Goal: Task Accomplishment & Management: Manage account settings

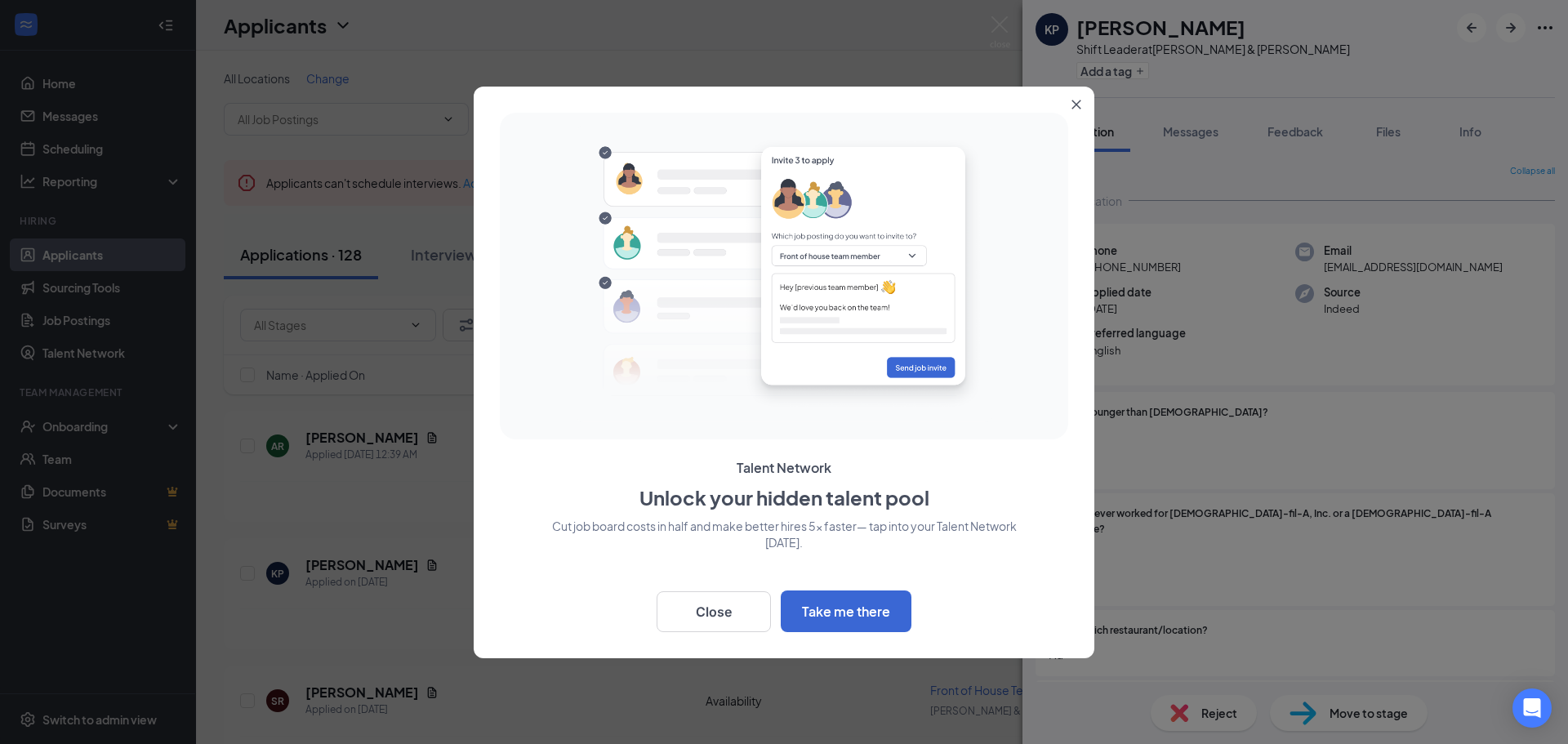
click at [1077, 104] on icon "Close" at bounding box center [1076, 104] width 9 height 9
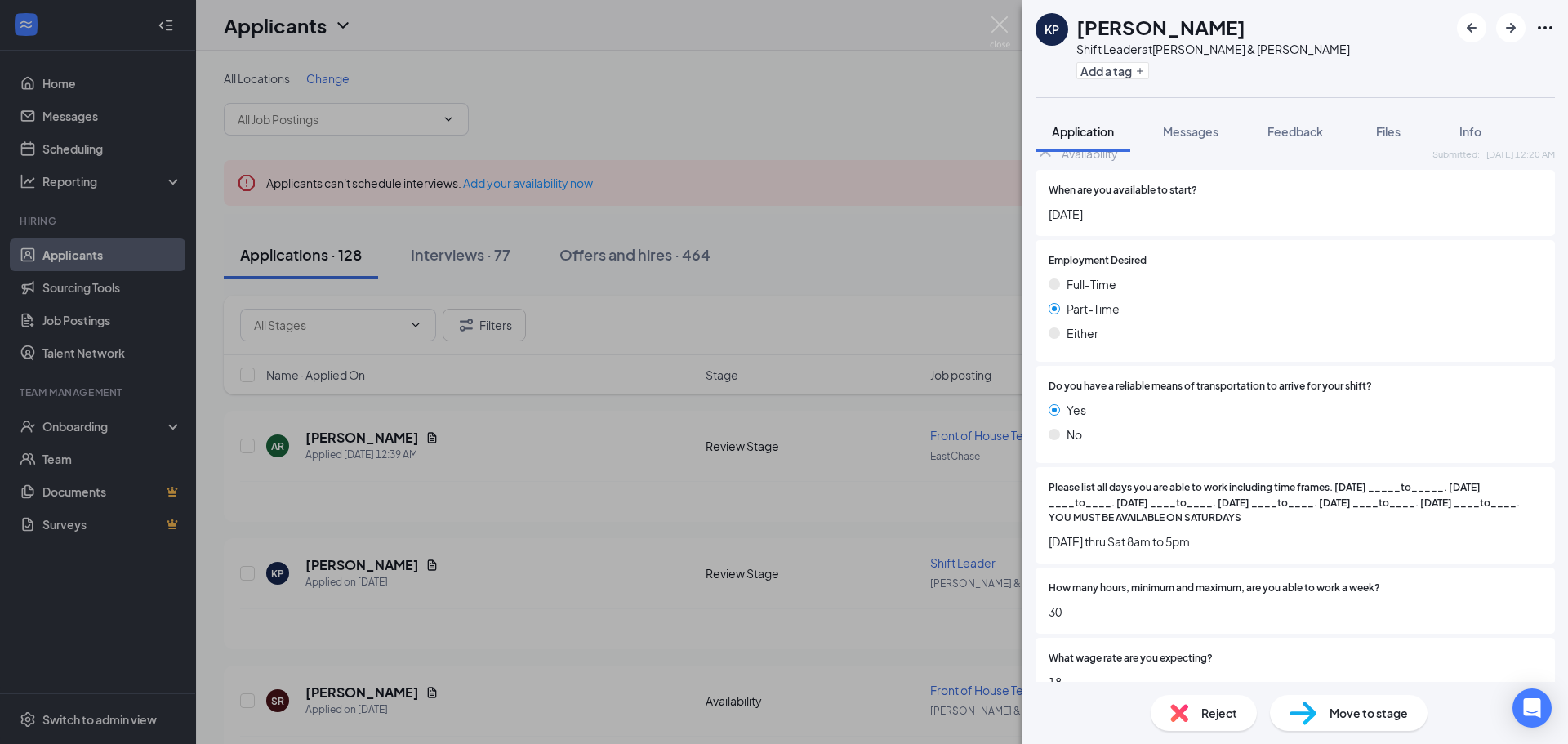
scroll to position [836, 0]
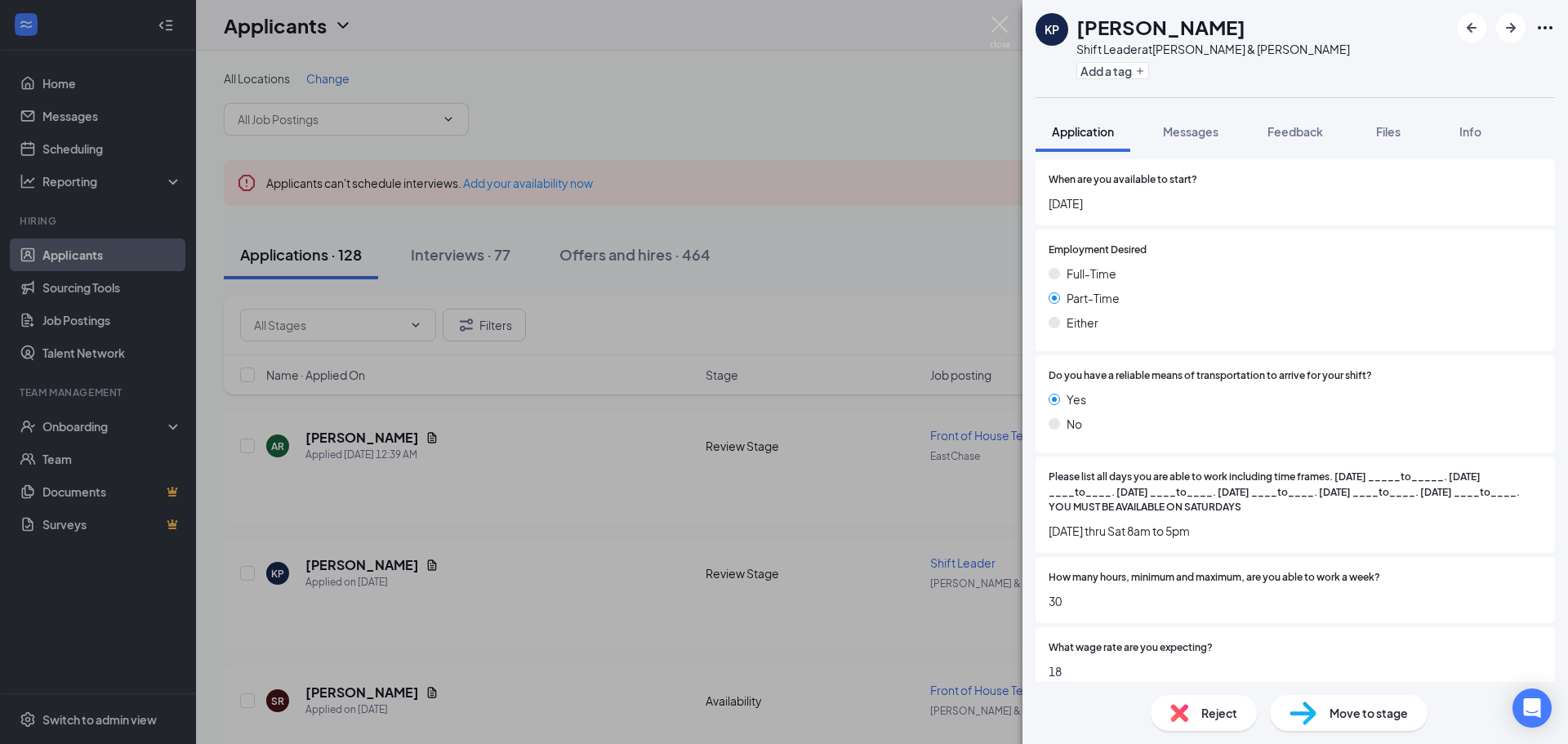
click at [914, 130] on div "KP Kirsten Patterson Shift Leader at Taylor & Vaughn Add a tag Application Mess…" at bounding box center [784, 372] width 1568 height 744
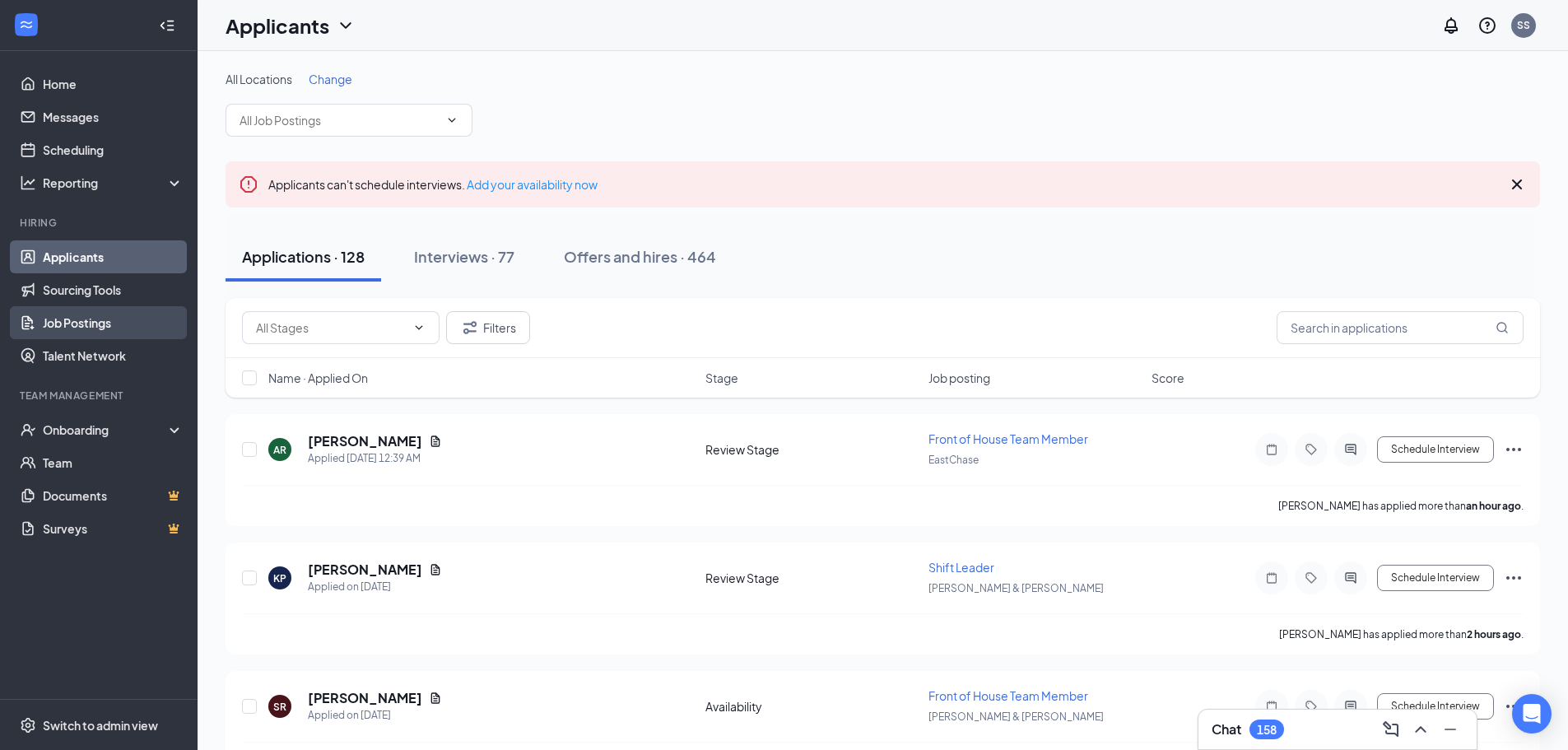
click at [99, 320] on link "Job Postings" at bounding box center [113, 322] width 140 height 33
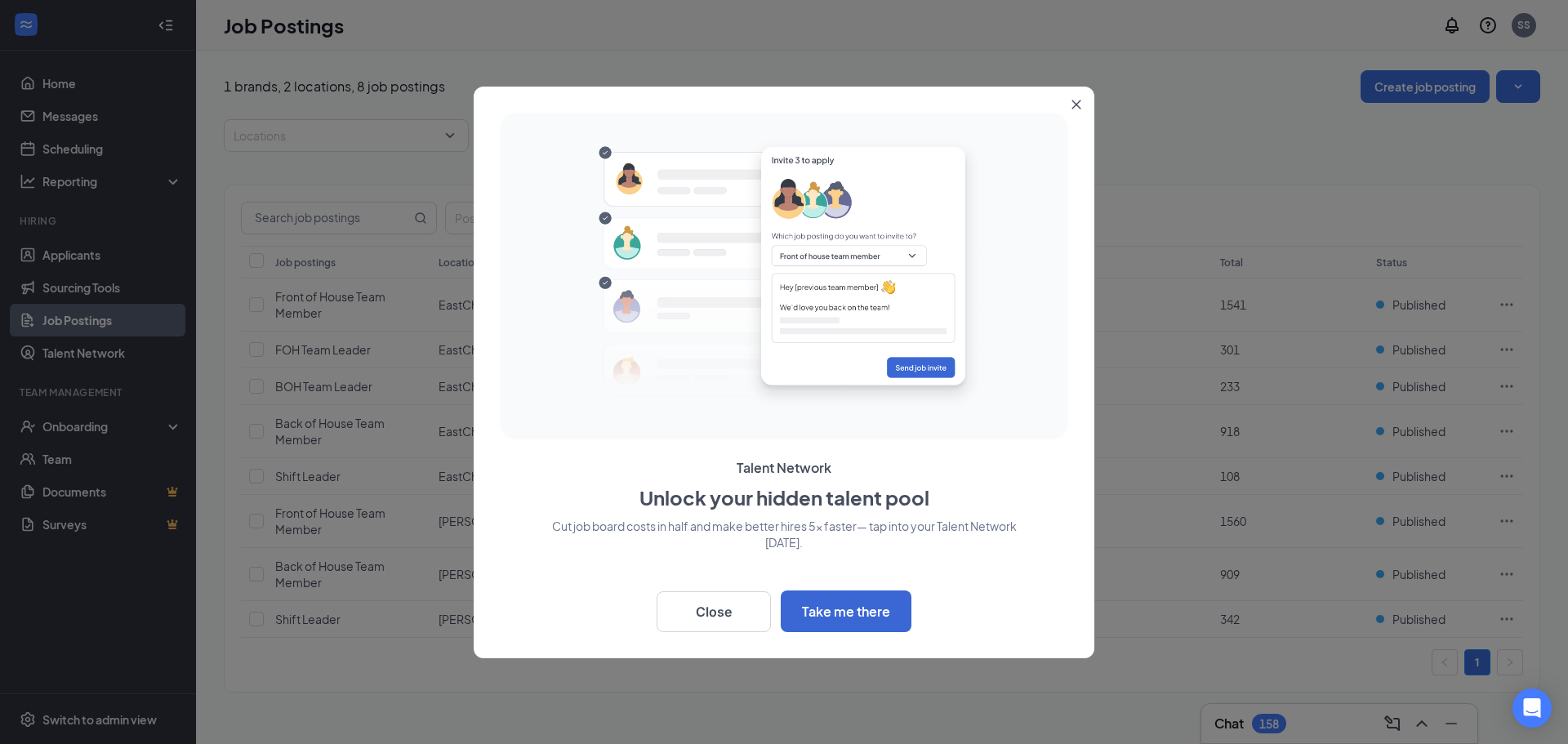
click at [1074, 98] on button "Close" at bounding box center [1079, 100] width 29 height 29
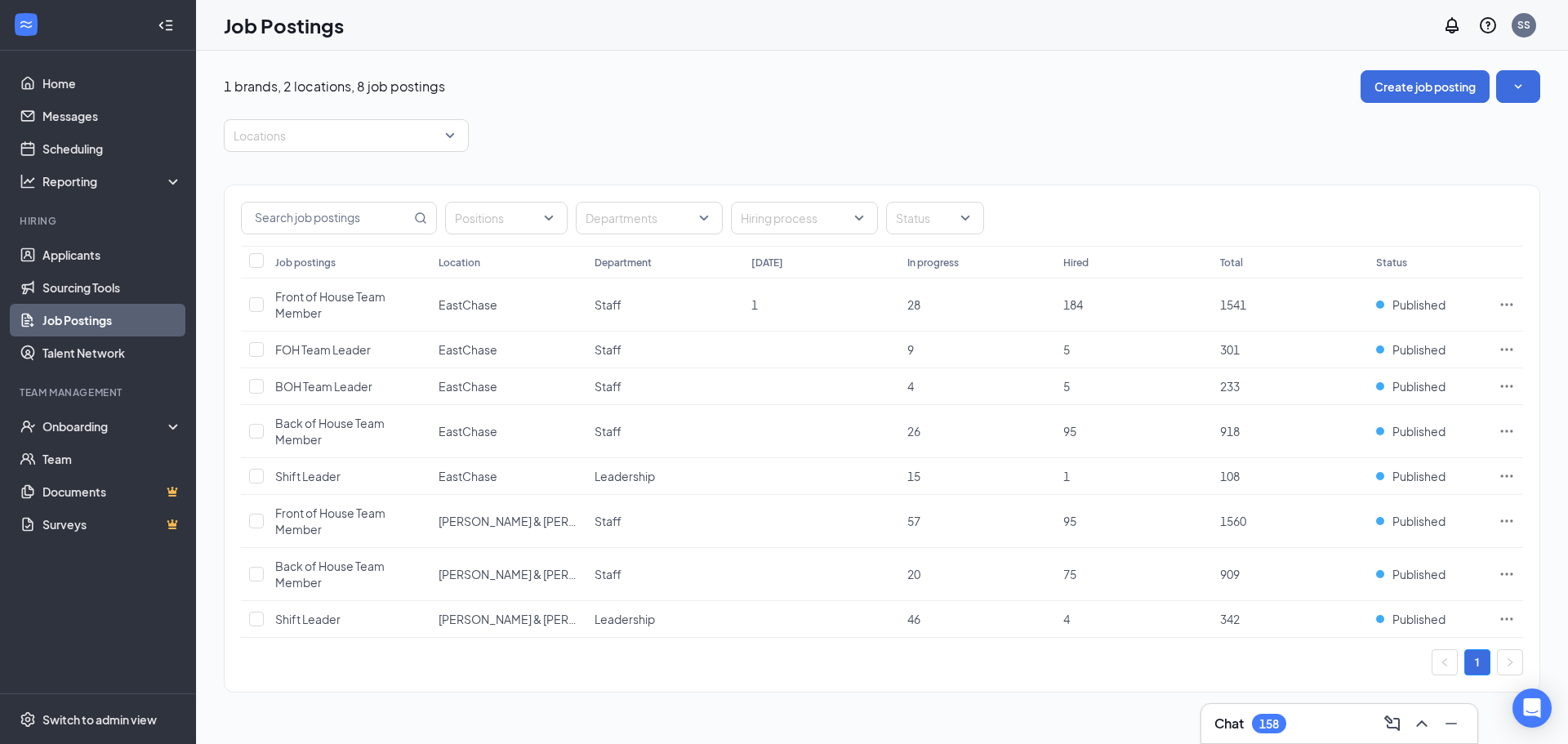
click at [757, 135] on div "Locations" at bounding box center [882, 135] width 1317 height 32
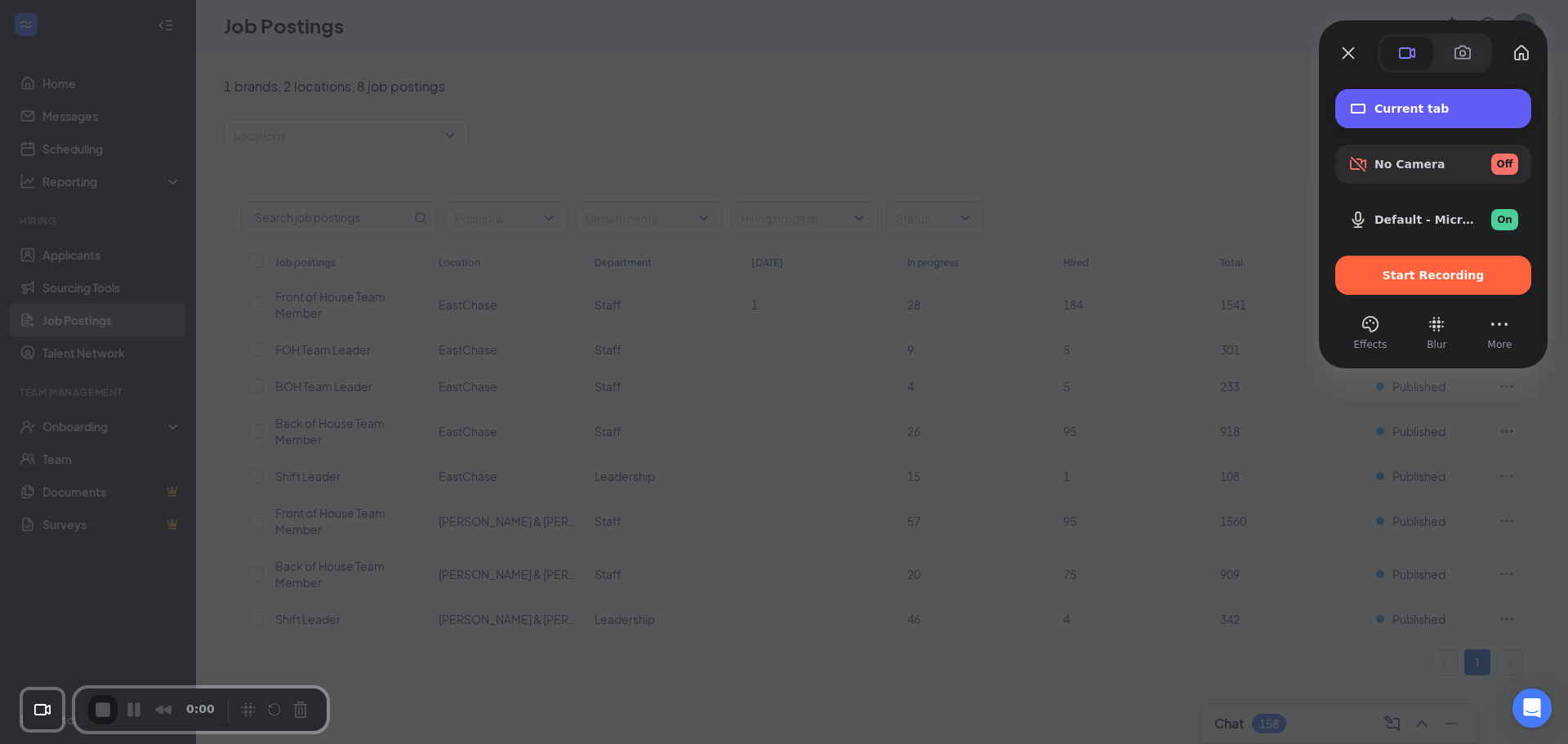
click at [1401, 105] on span "Current tab" at bounding box center [1446, 109] width 143 height 13
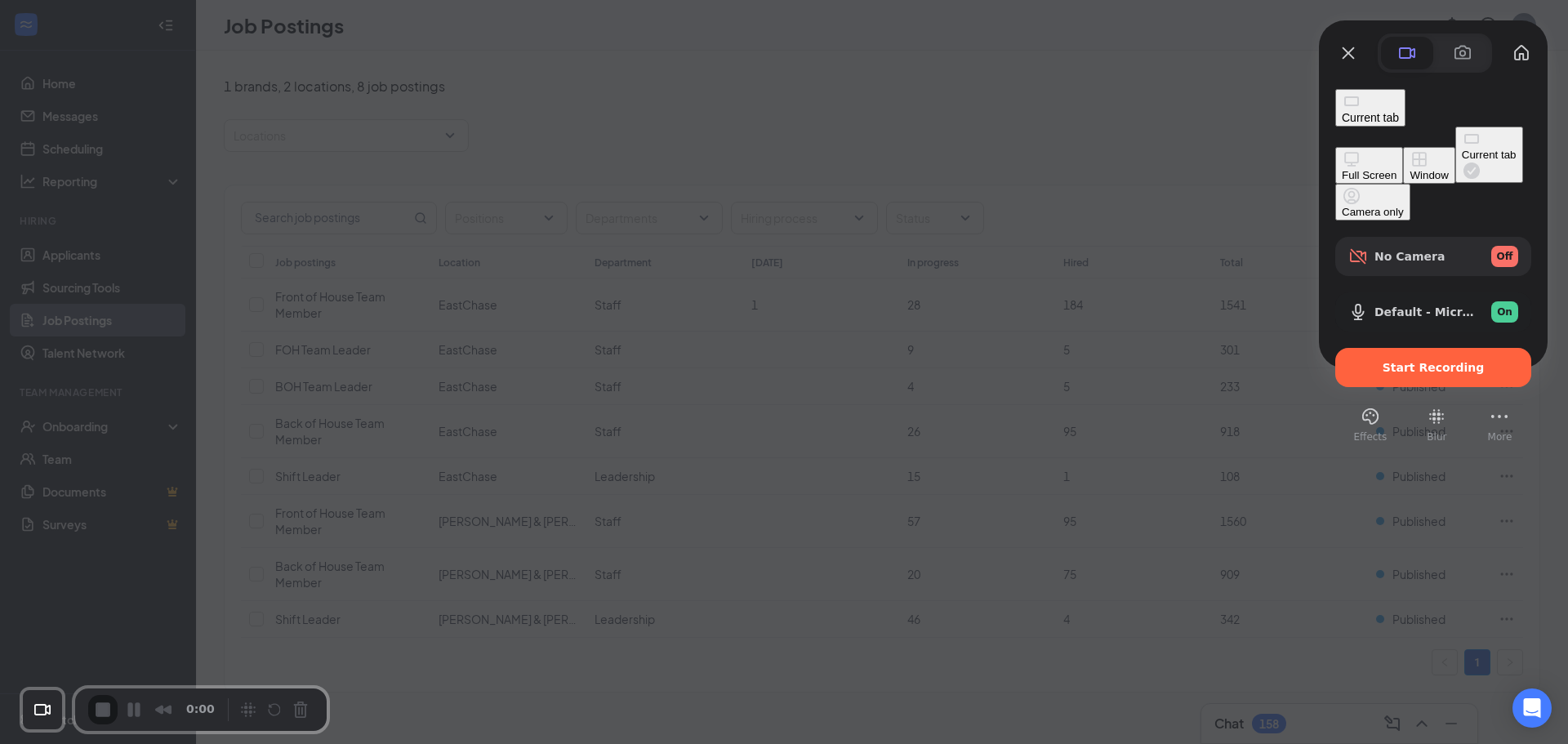
click at [965, 105] on div at bounding box center [784, 372] width 1568 height 744
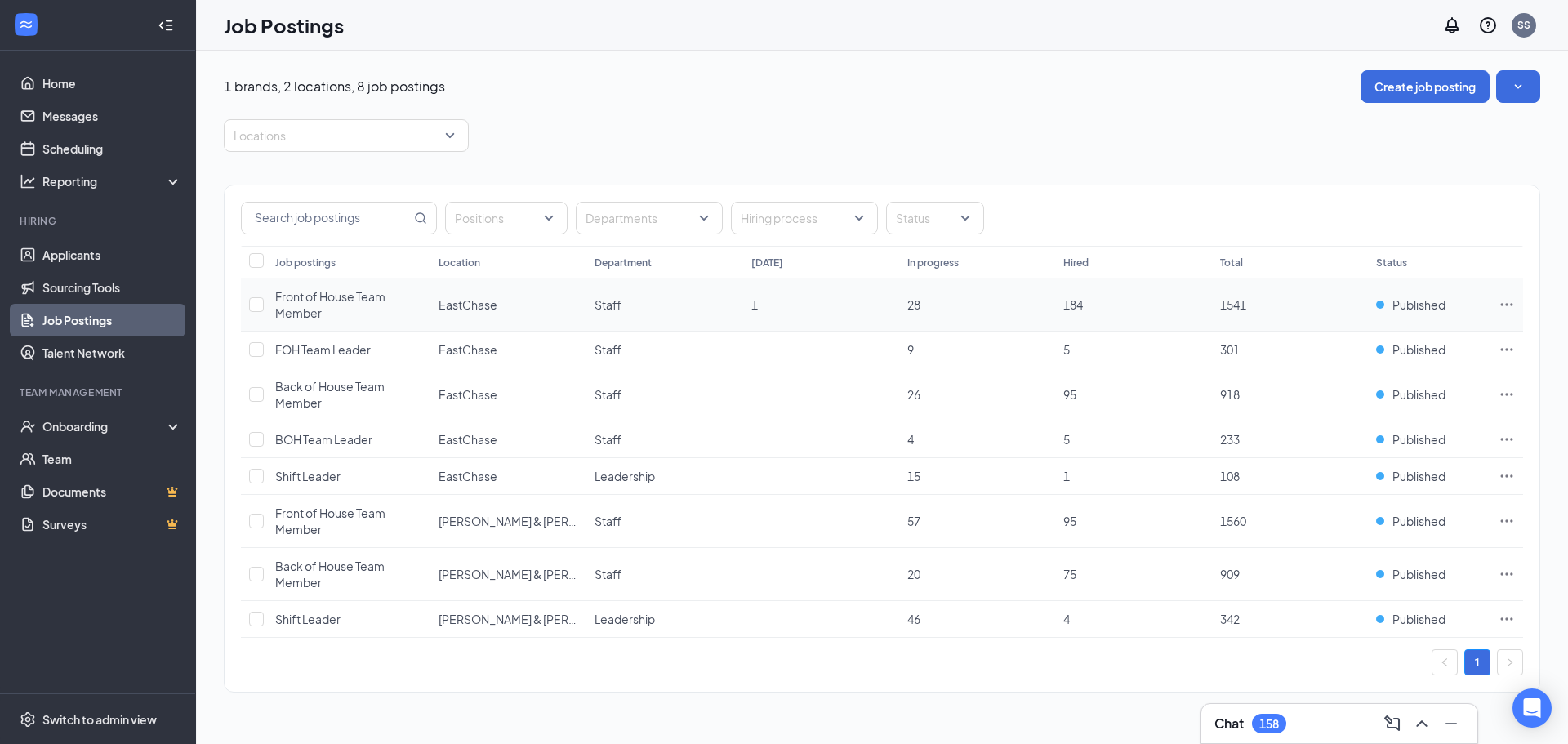
click at [329, 300] on span "Front of House Team Member" at bounding box center [330, 304] width 110 height 31
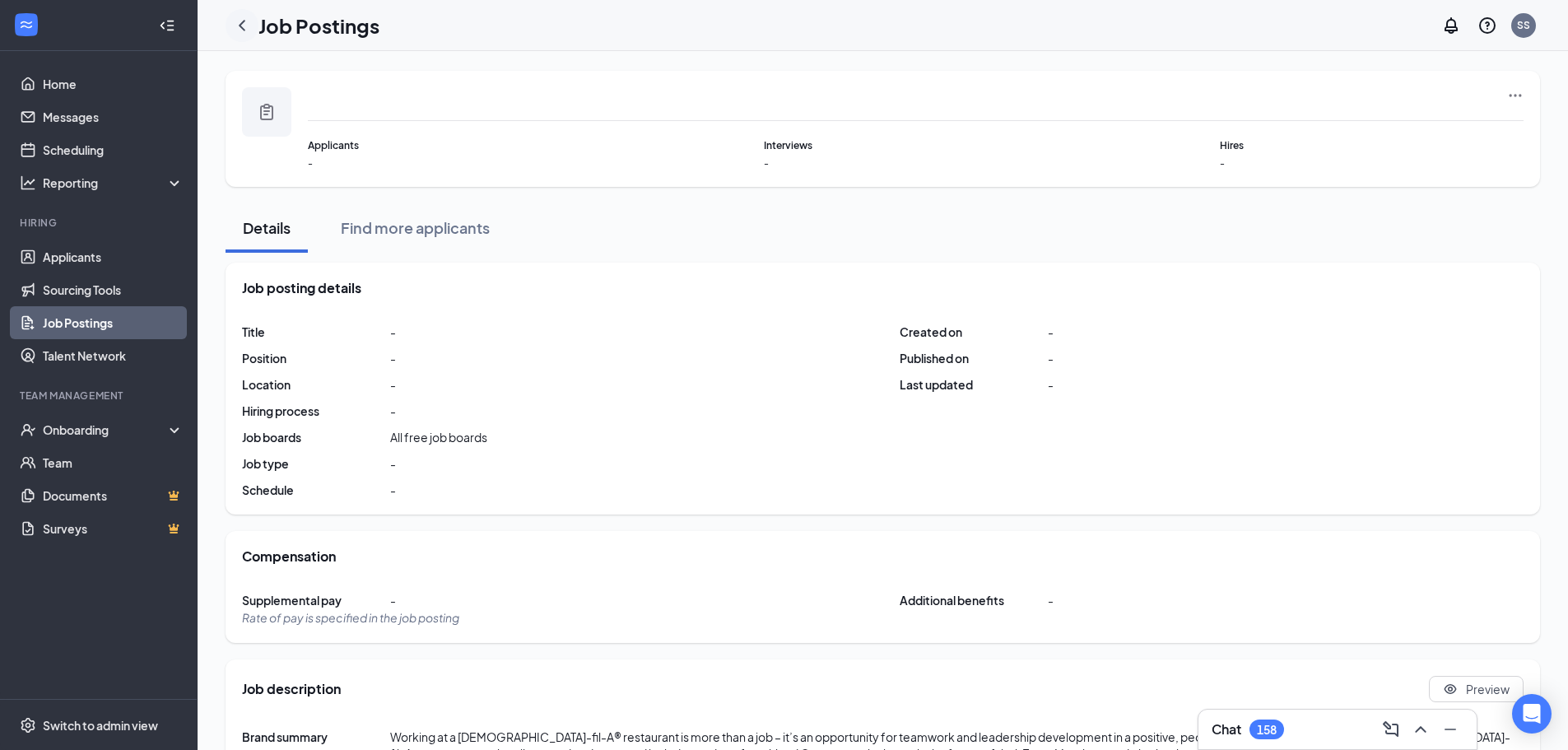
click at [242, 25] on icon "ChevronLeft" at bounding box center [242, 26] width 20 height 20
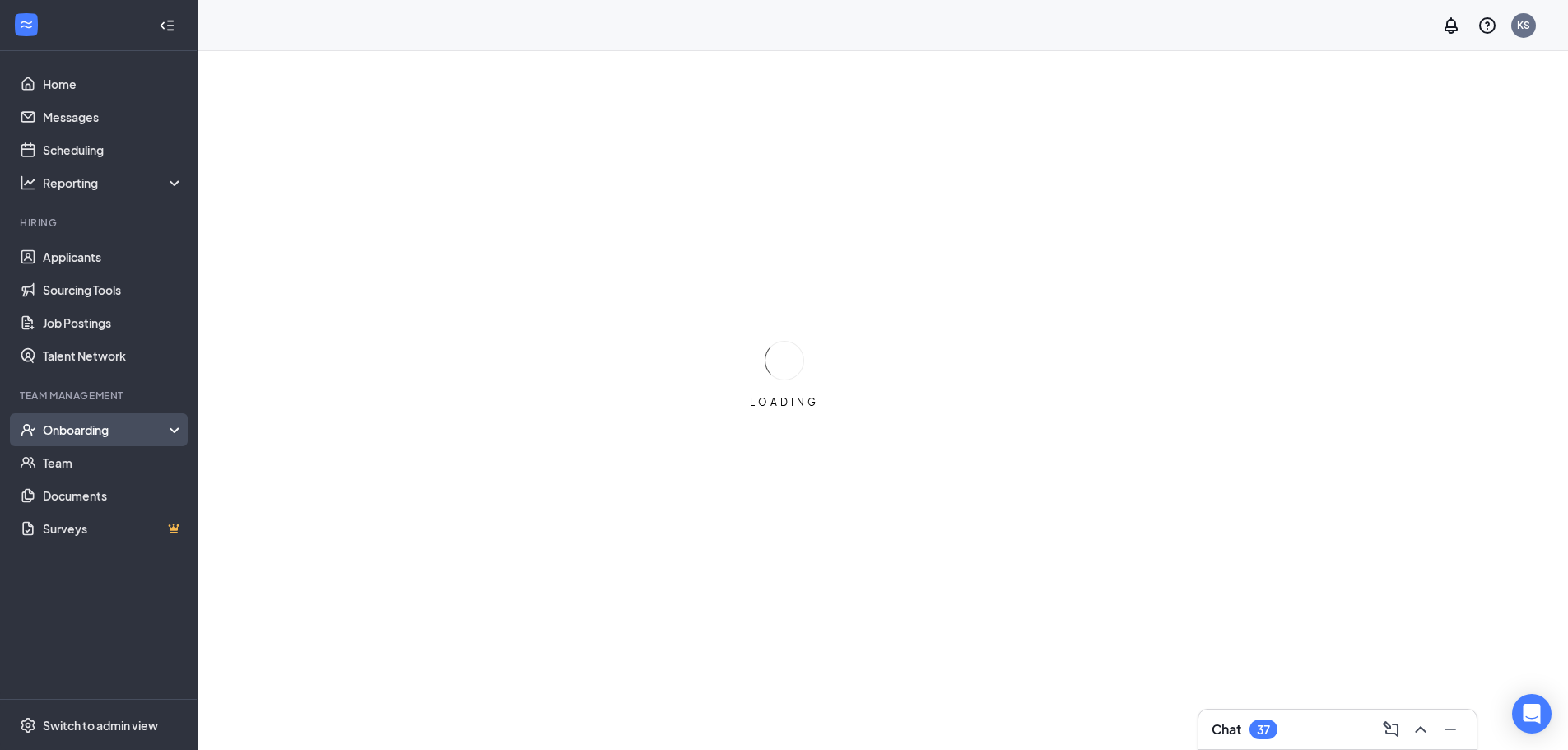
click at [82, 438] on div "Onboarding" at bounding box center [106, 430] width 127 height 17
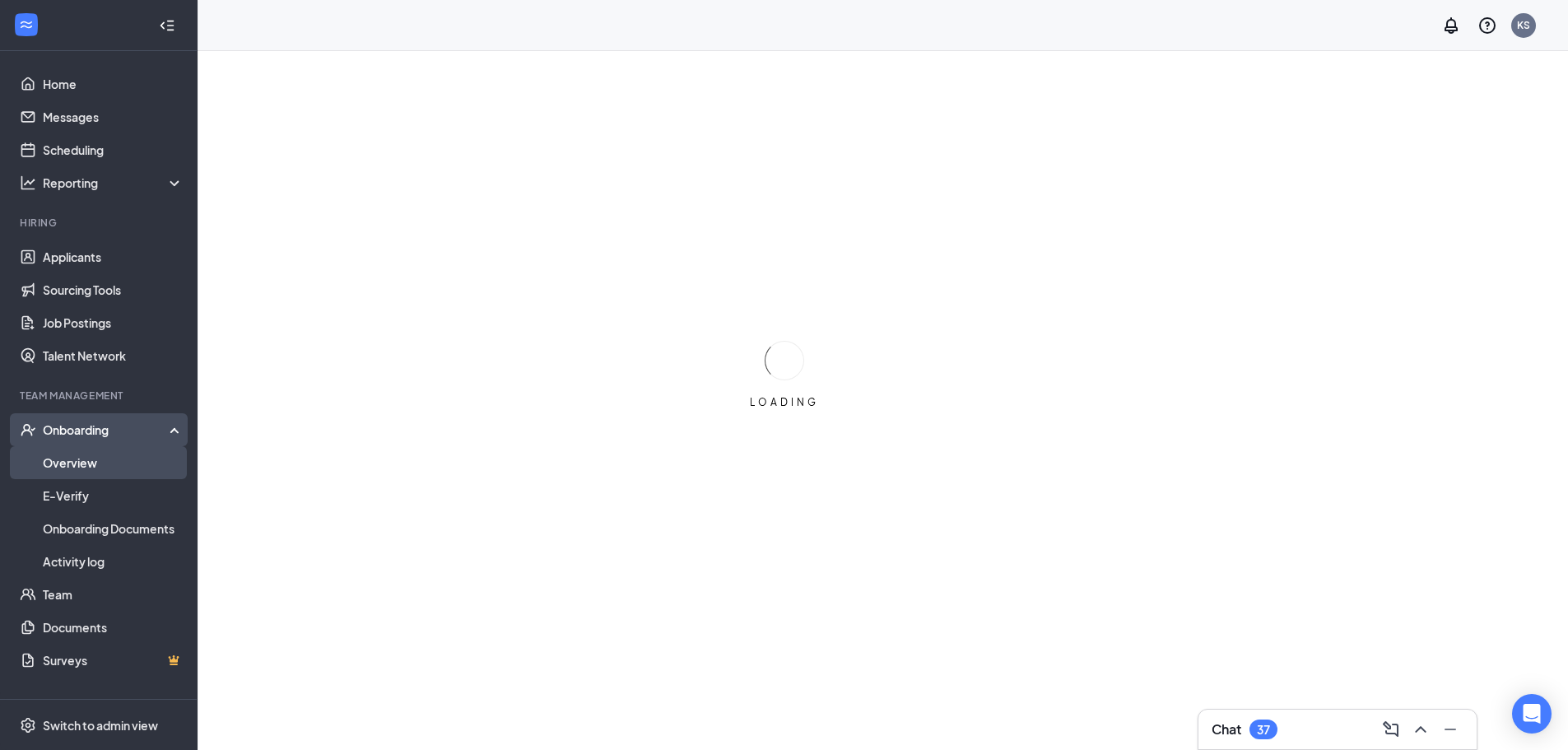
click at [79, 451] on link "Overview" at bounding box center [113, 462] width 140 height 33
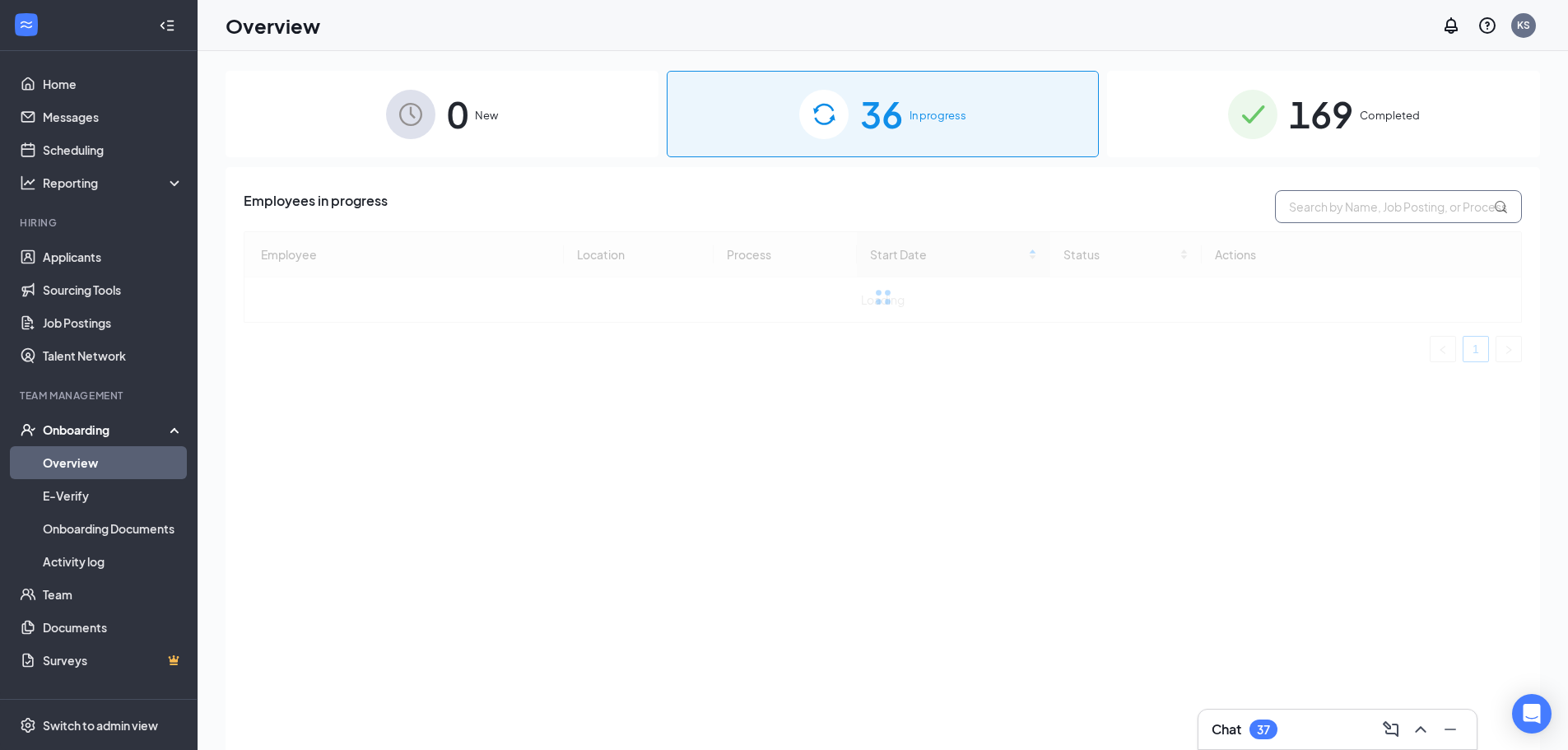
click at [1331, 202] on input "text" at bounding box center [1398, 207] width 247 height 33
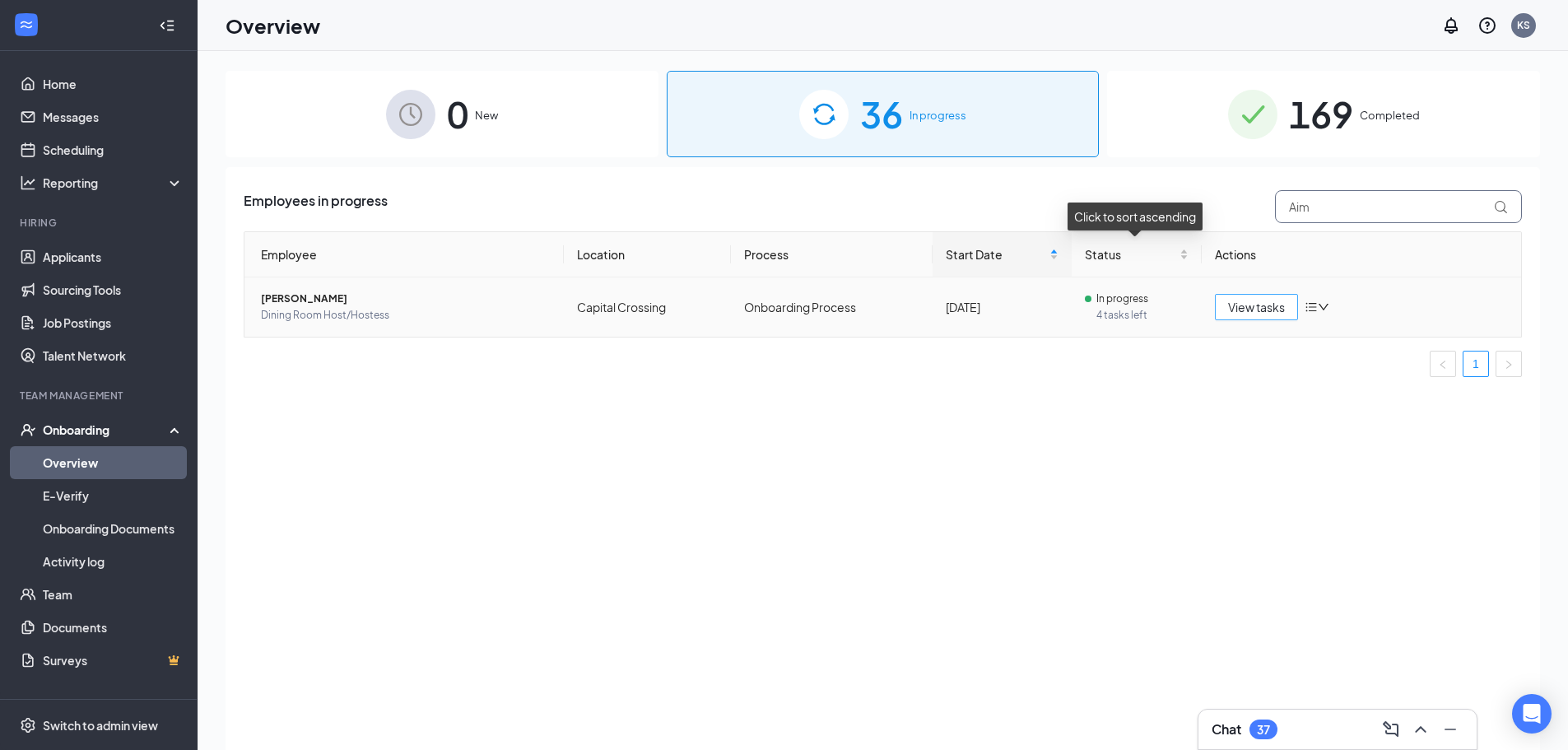
type input "Aim"
click at [1258, 306] on span "View tasks" at bounding box center [1257, 308] width 57 height 18
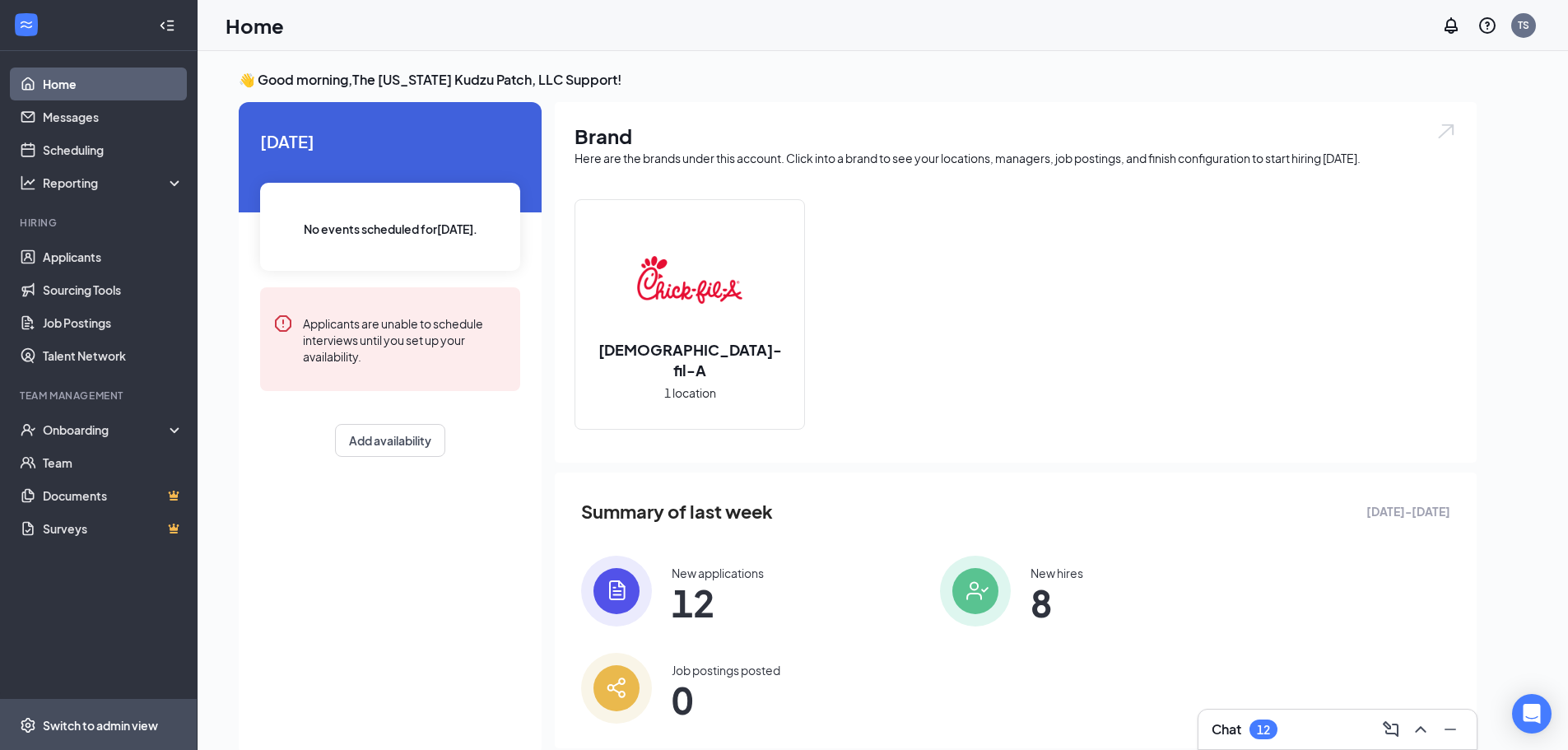
click at [44, 725] on div "Switch to admin view" at bounding box center [100, 726] width 115 height 17
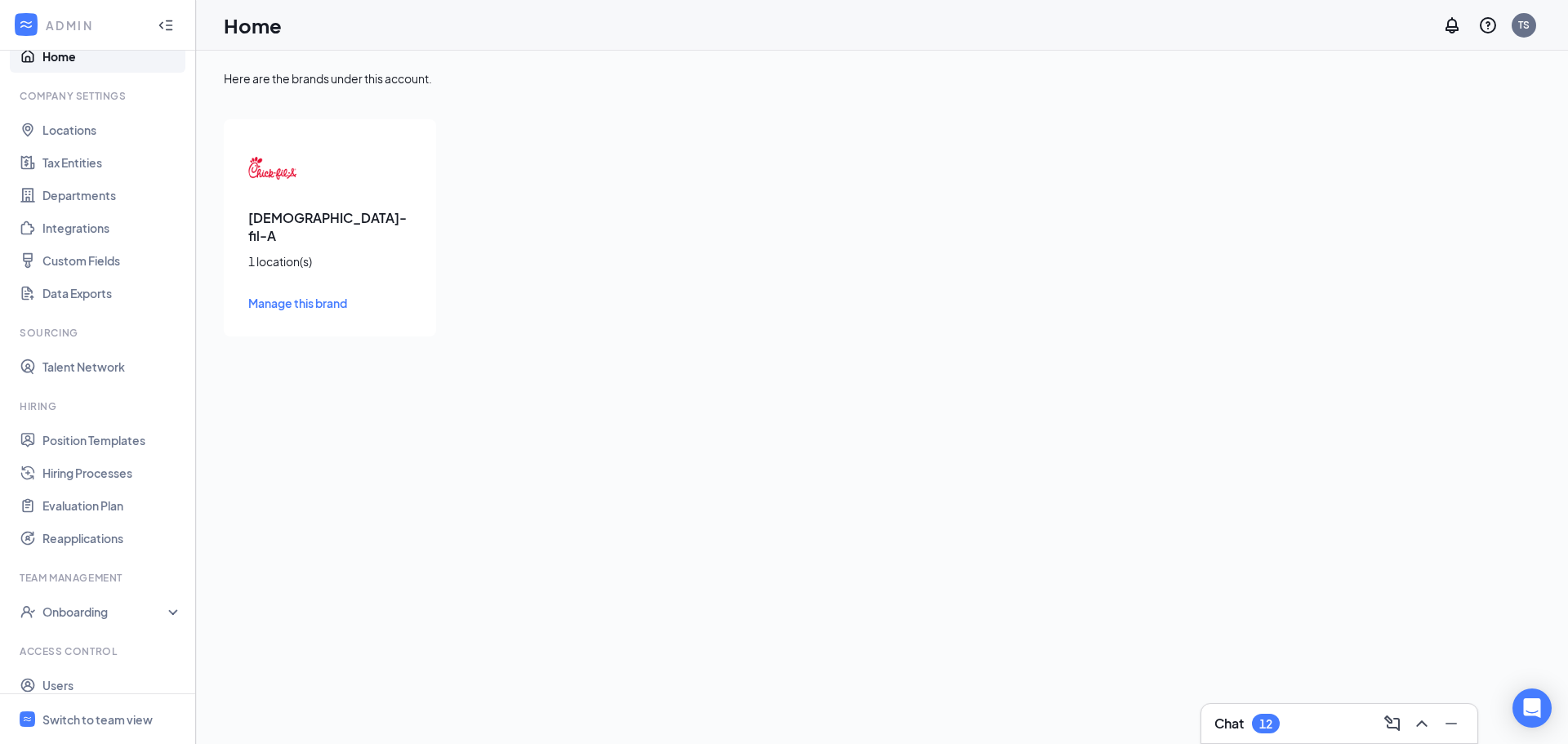
scroll to position [75, 0]
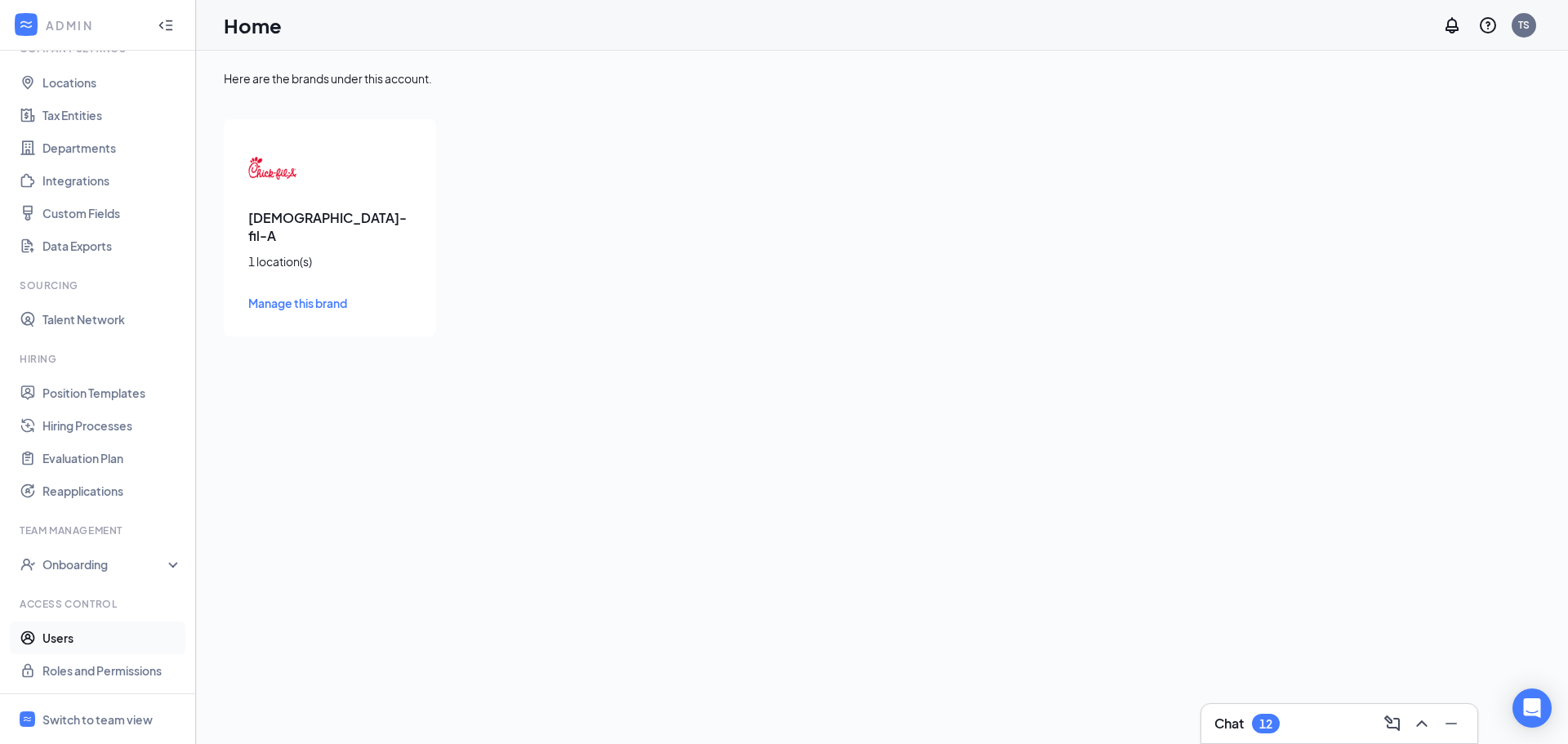
click at [80, 648] on link "Users" at bounding box center [112, 638] width 139 height 32
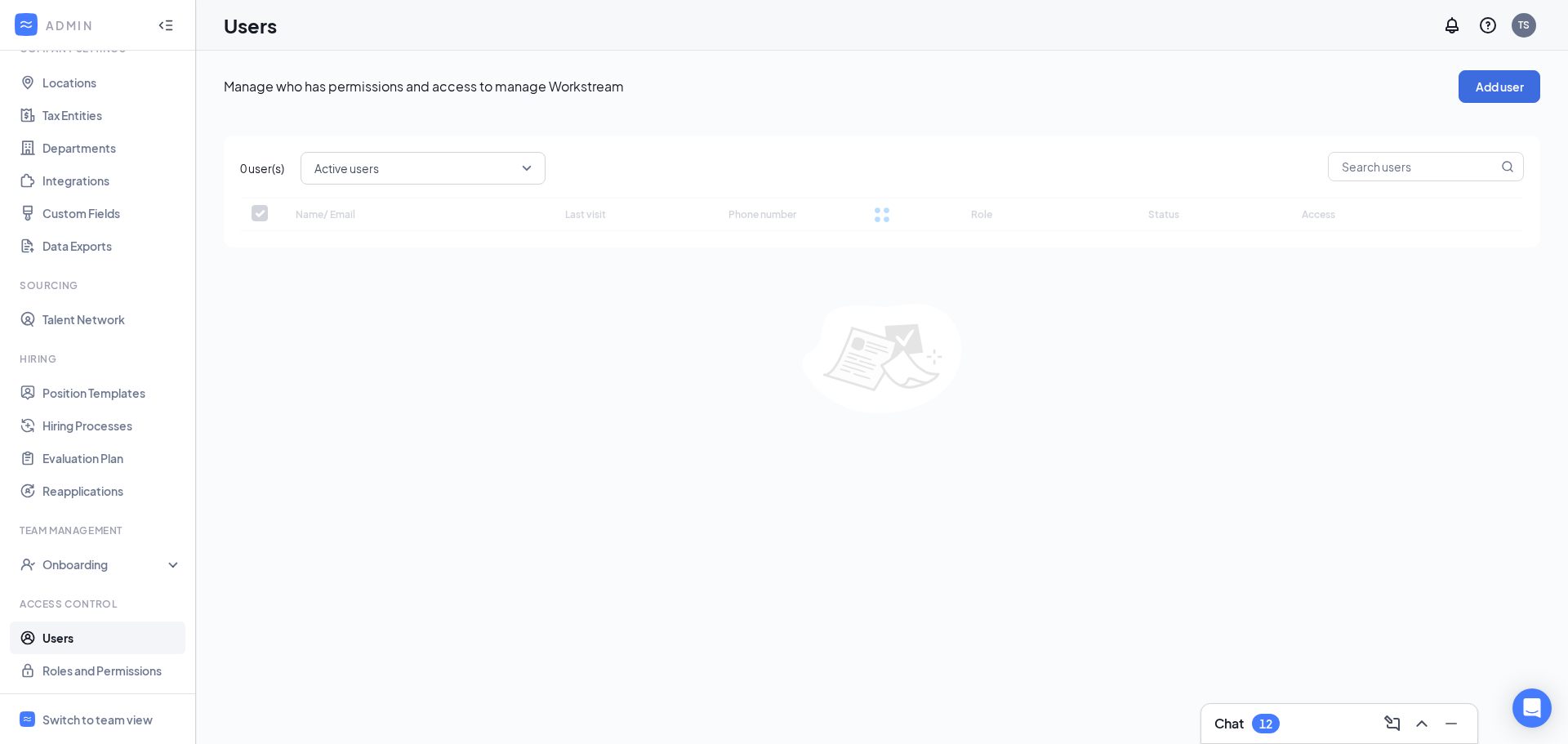
checkbox input "false"
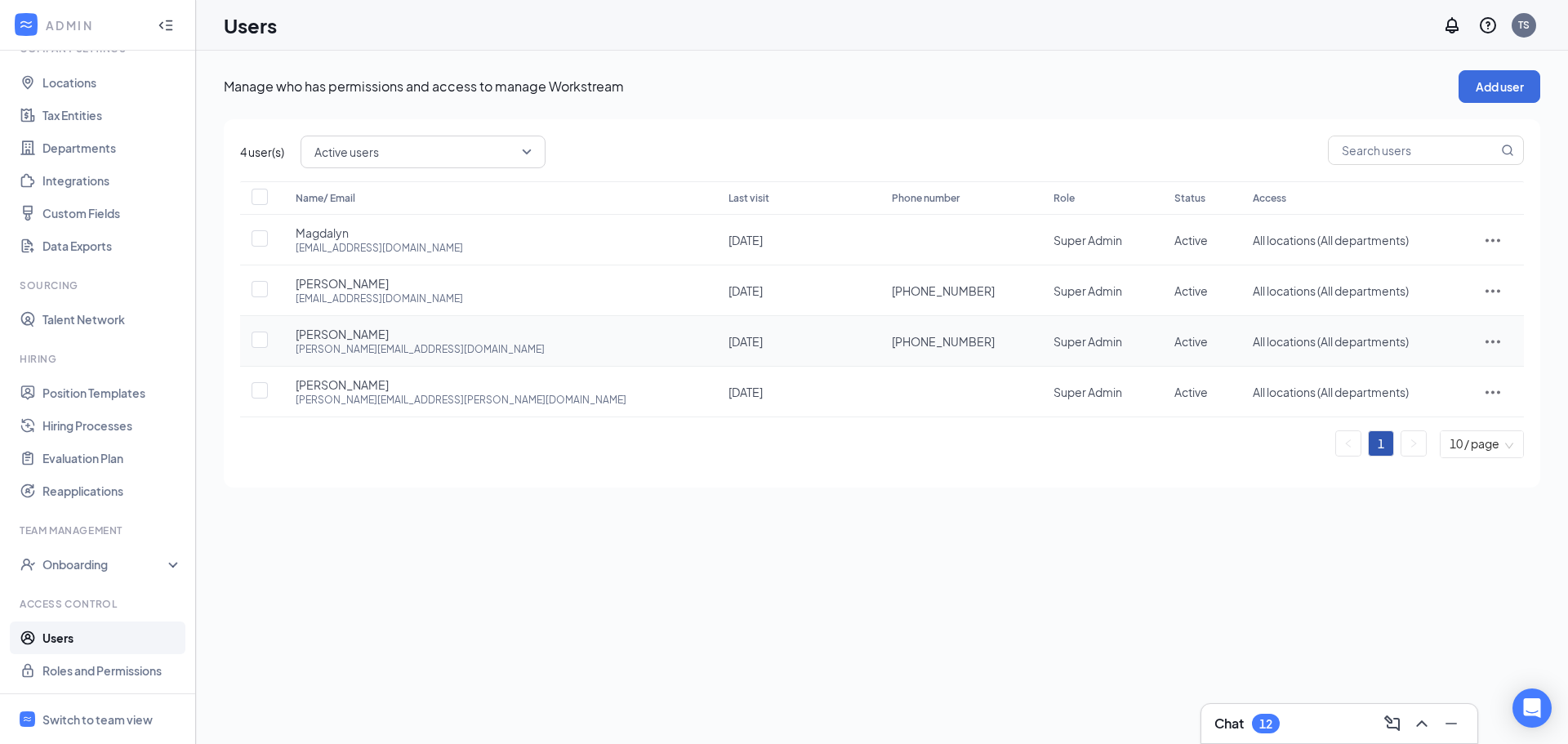
click at [892, 342] on div "+1 (207) 405-1381" at bounding box center [957, 342] width 129 height 17
drag, startPoint x: 842, startPoint y: 342, endPoint x: 778, endPoint y: 334, distance: 64.5
click at [892, 346] on div "+1 (207) 405-1381" at bounding box center [957, 342] width 129 height 17
copy span "+1 (207) 405-1381"
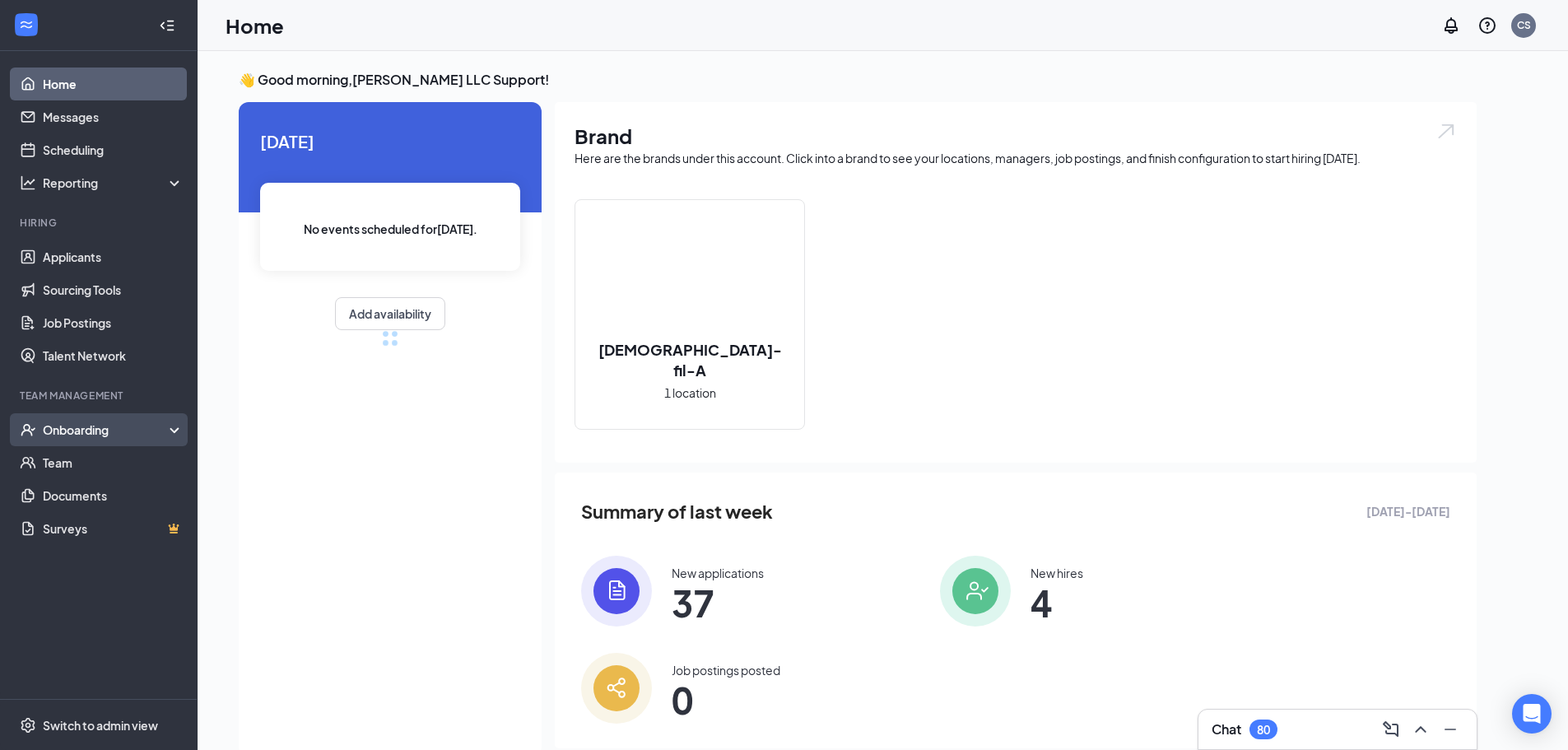
click at [136, 436] on div "Onboarding" at bounding box center [106, 430] width 127 height 17
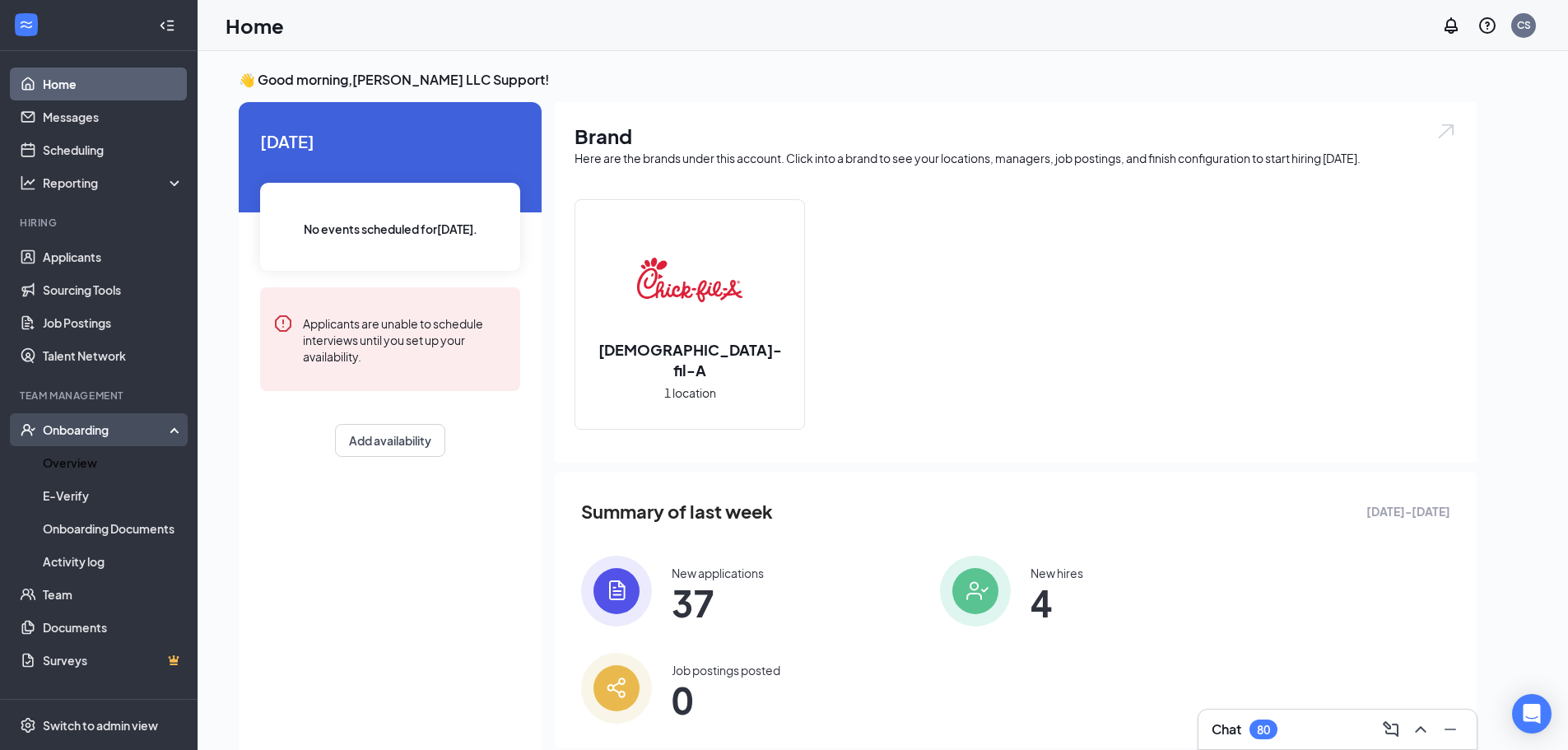
click at [109, 457] on link "Overview" at bounding box center [113, 462] width 140 height 33
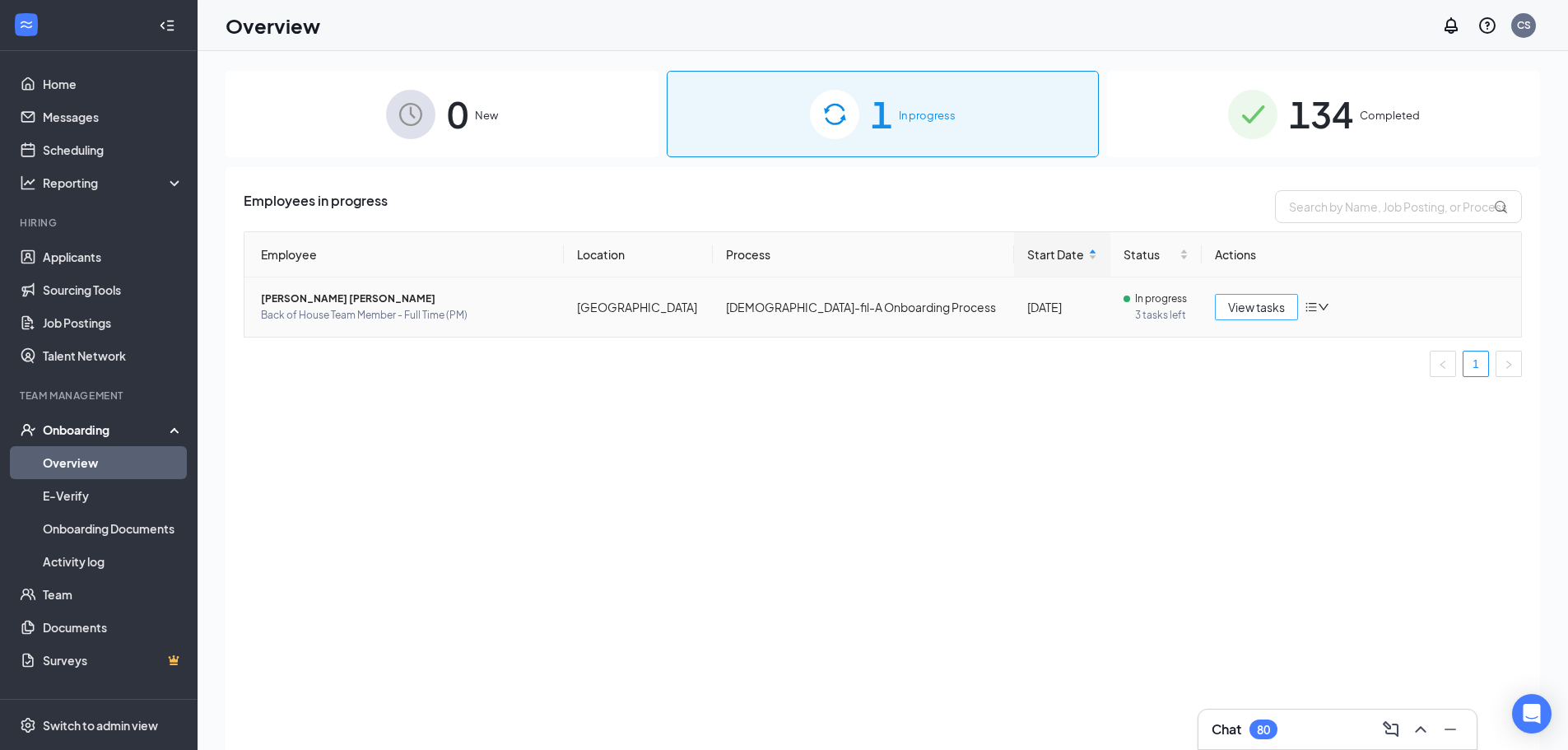
click at [1262, 309] on span "View tasks" at bounding box center [1257, 308] width 57 height 18
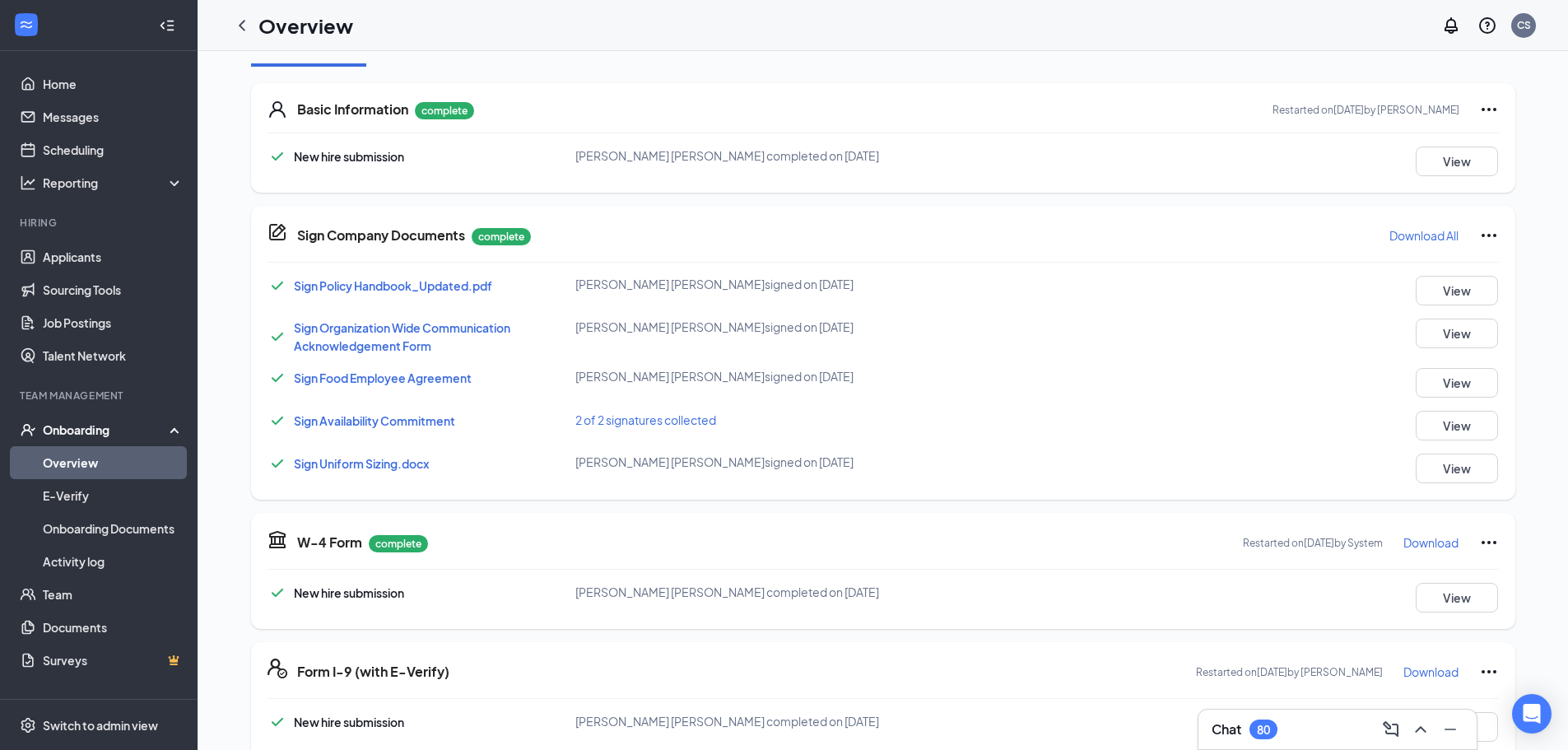
scroll to position [494, 0]
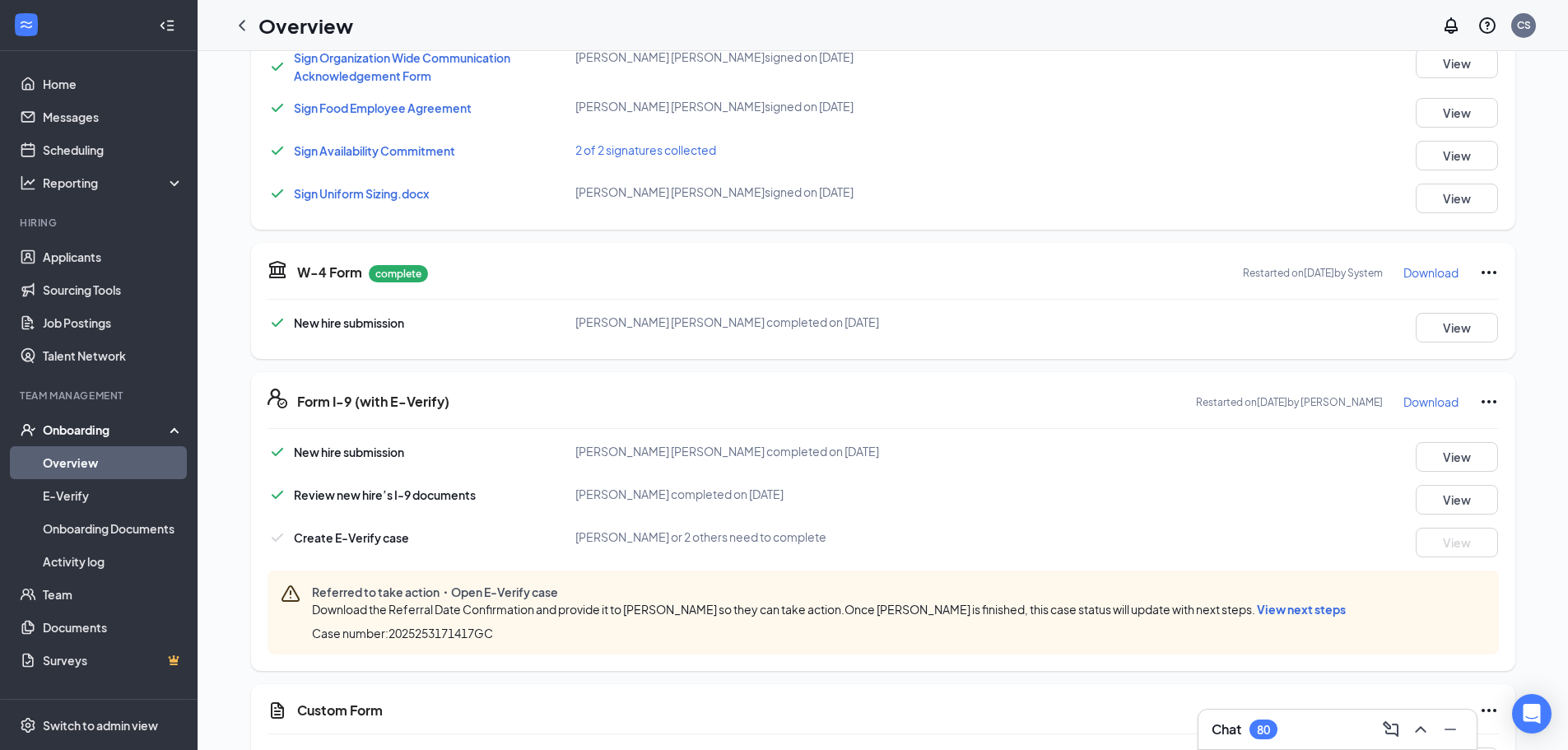
click at [430, 634] on span "Case number: 2025253171417GC" at bounding box center [402, 634] width 181 height 17
copy span "2025253171417GC"
click at [108, 502] on link "E-Verify" at bounding box center [113, 495] width 140 height 33
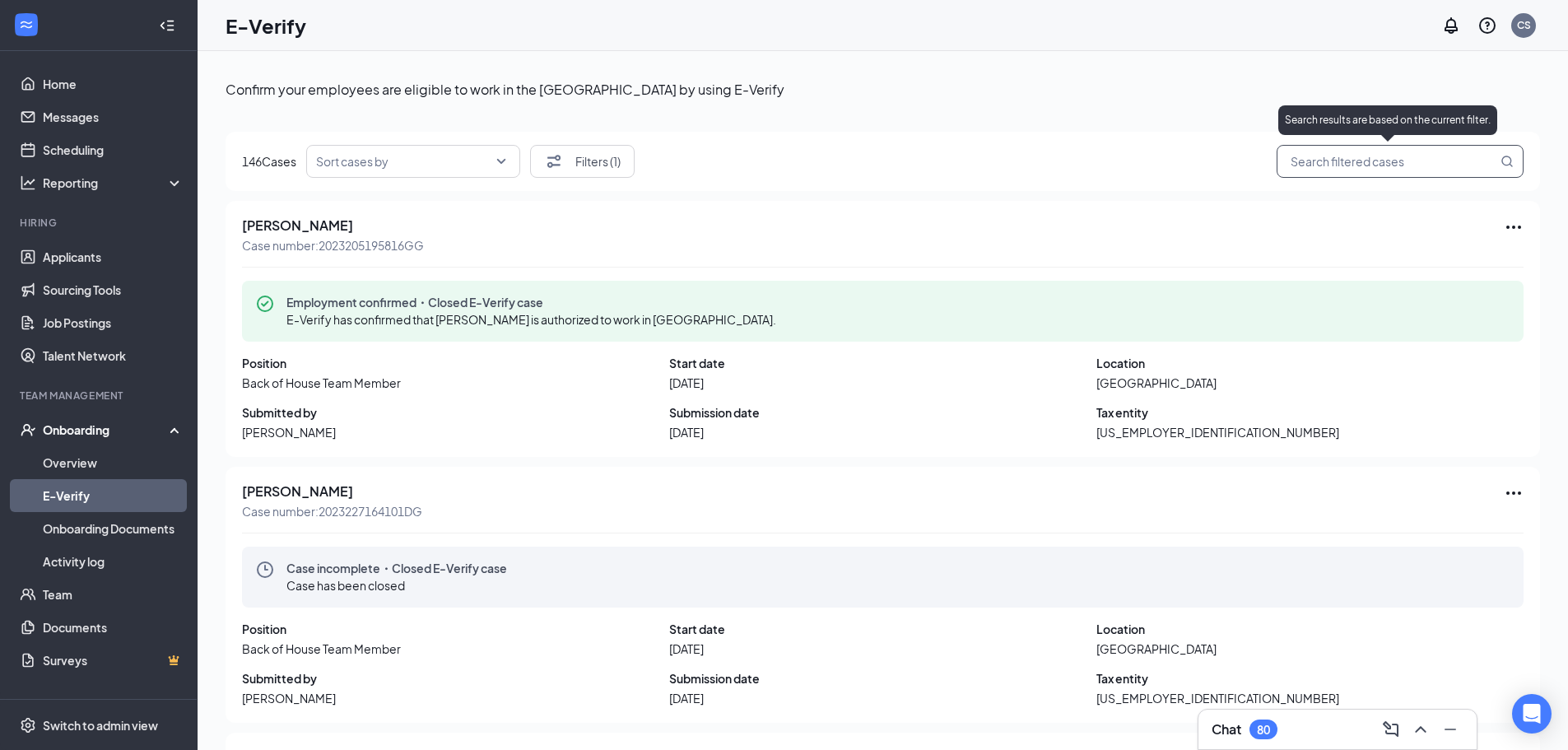
click at [1352, 163] on input "search" at bounding box center [1392, 161] width 211 height 21
paste input "2025253171417GC"
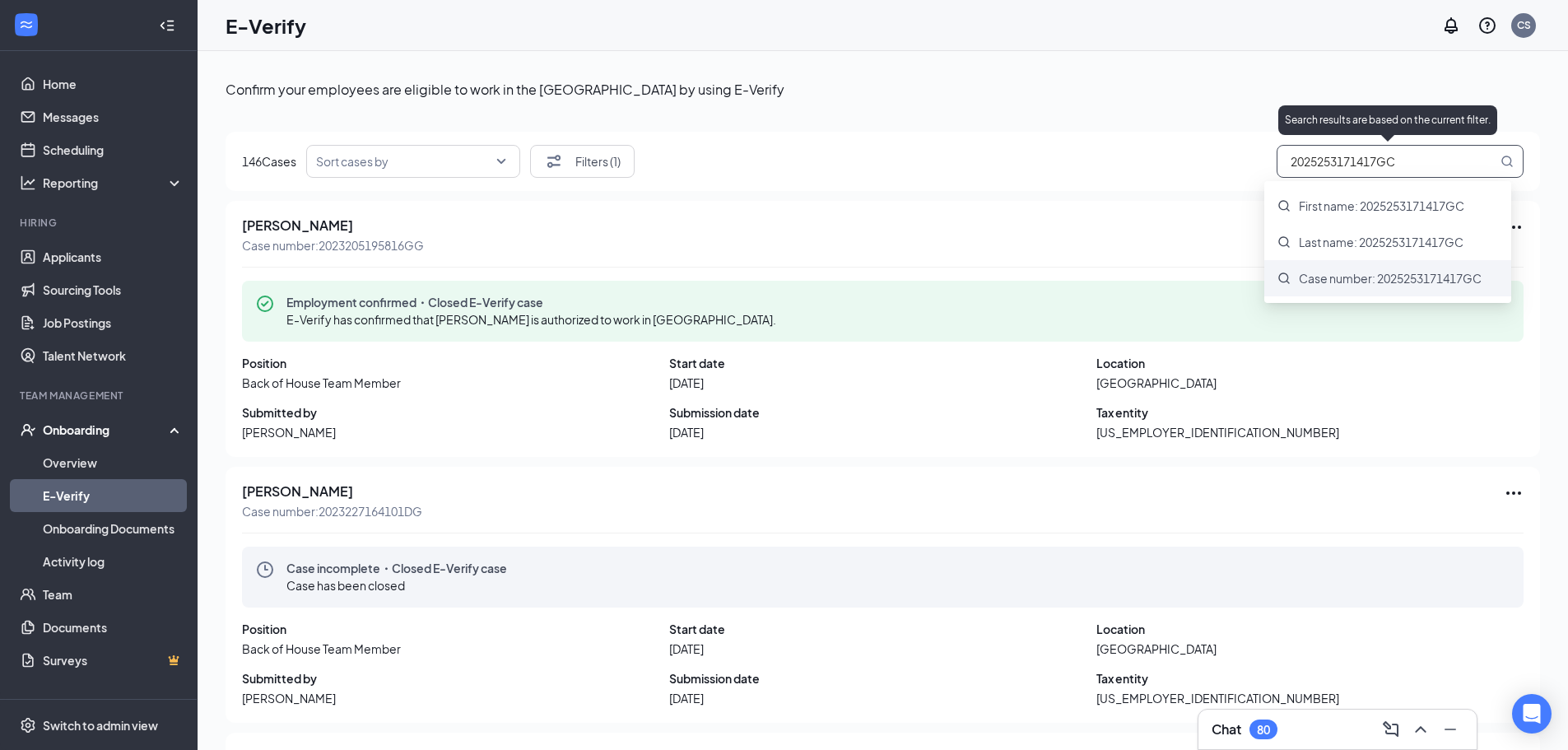
click at [1343, 284] on span "Case number: 2025253171417GC" at bounding box center [1390, 278] width 183 height 17
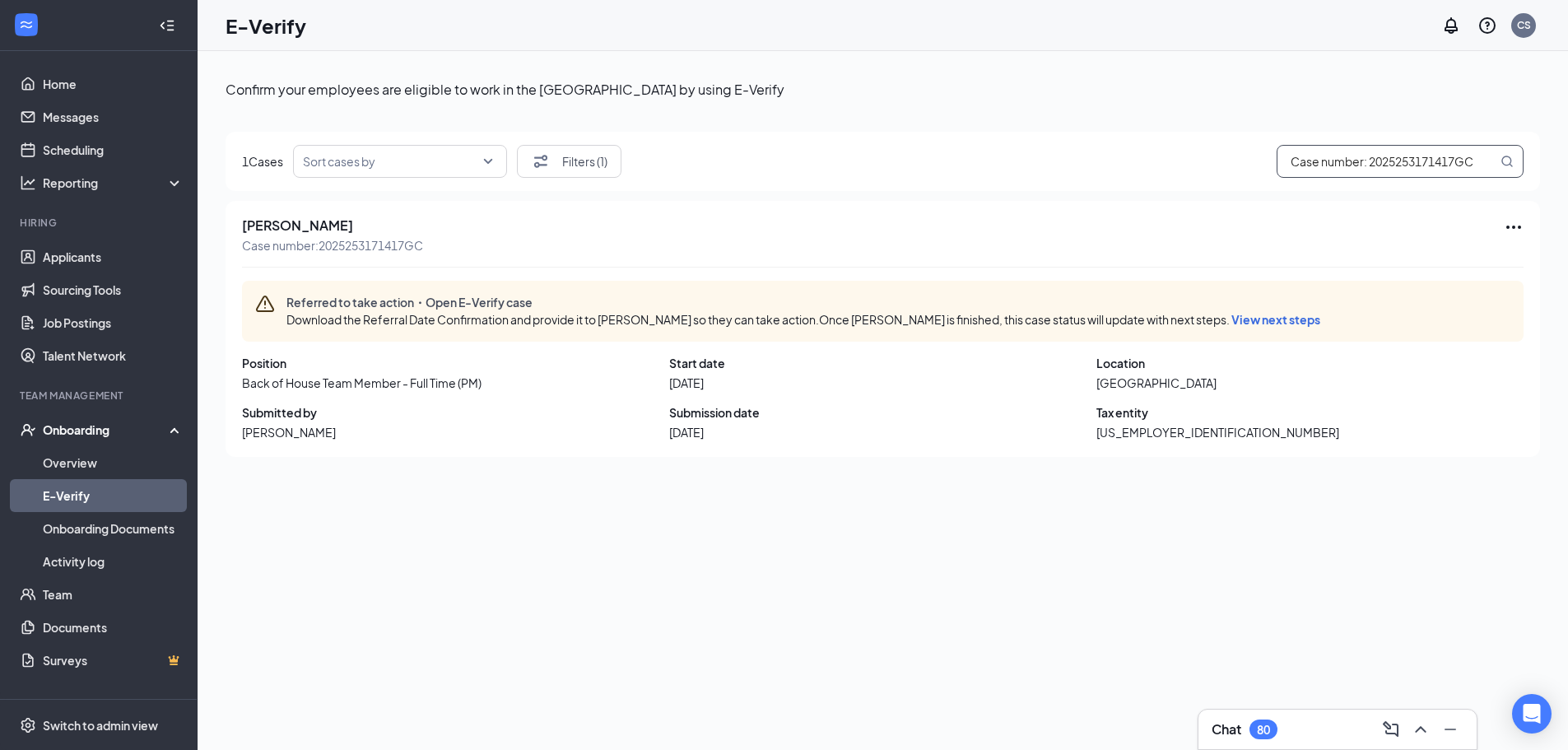
type input "Case number: 2025253171417GC"
click at [1514, 221] on icon "Ellipses" at bounding box center [1515, 227] width 20 height 20
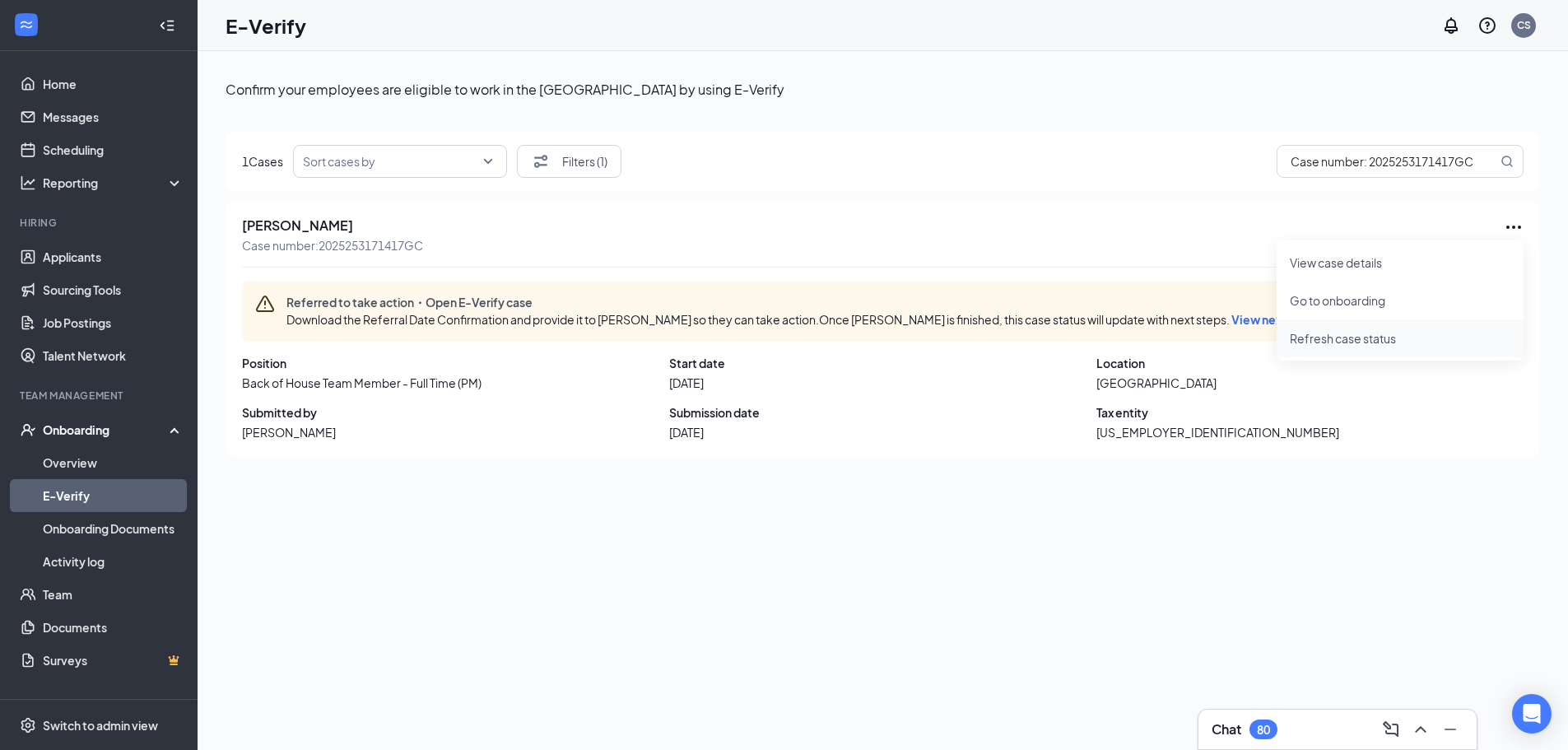
click at [1377, 330] on span "Refresh case status" at bounding box center [1400, 339] width 221 height 18
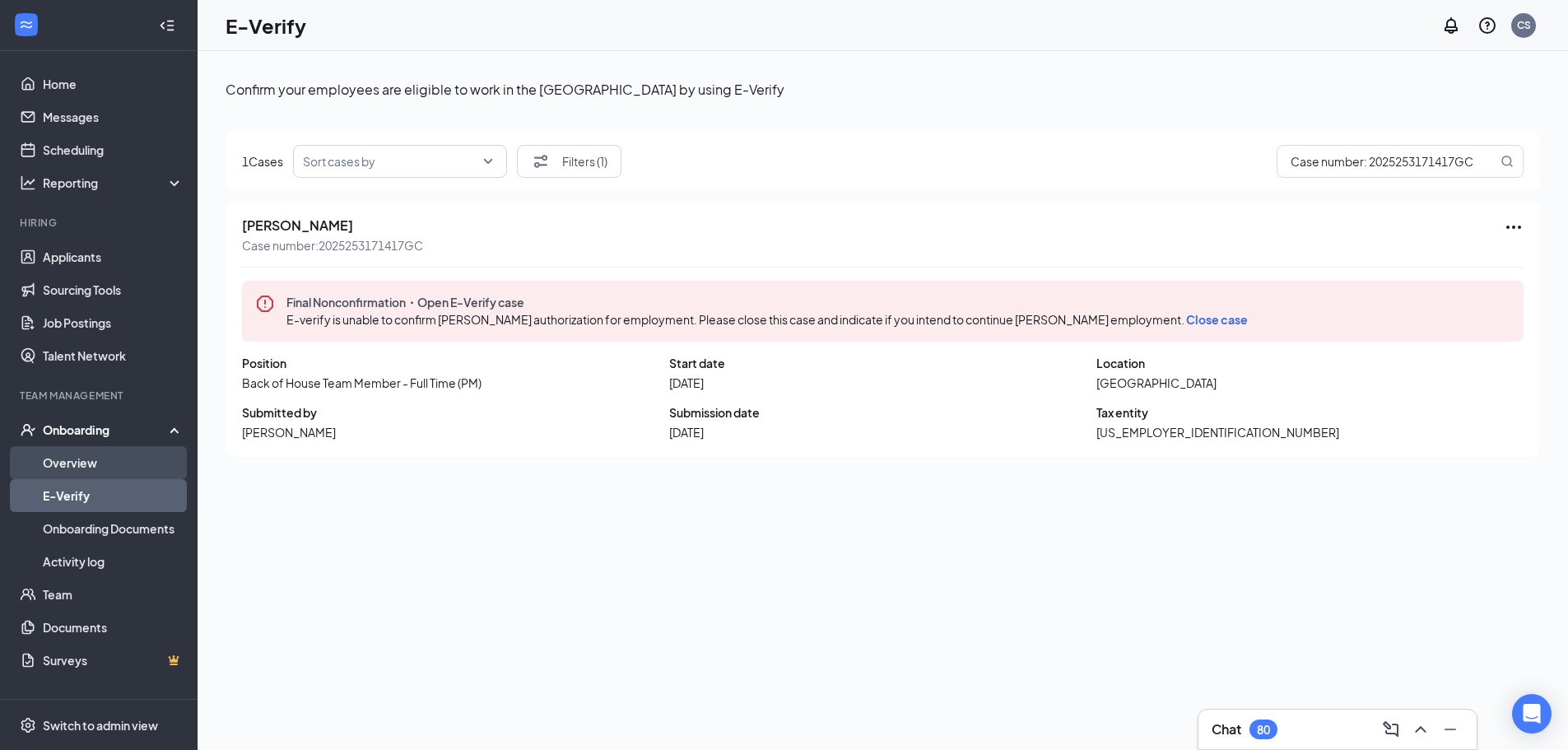
click at [63, 457] on link "Overview" at bounding box center [113, 462] width 140 height 33
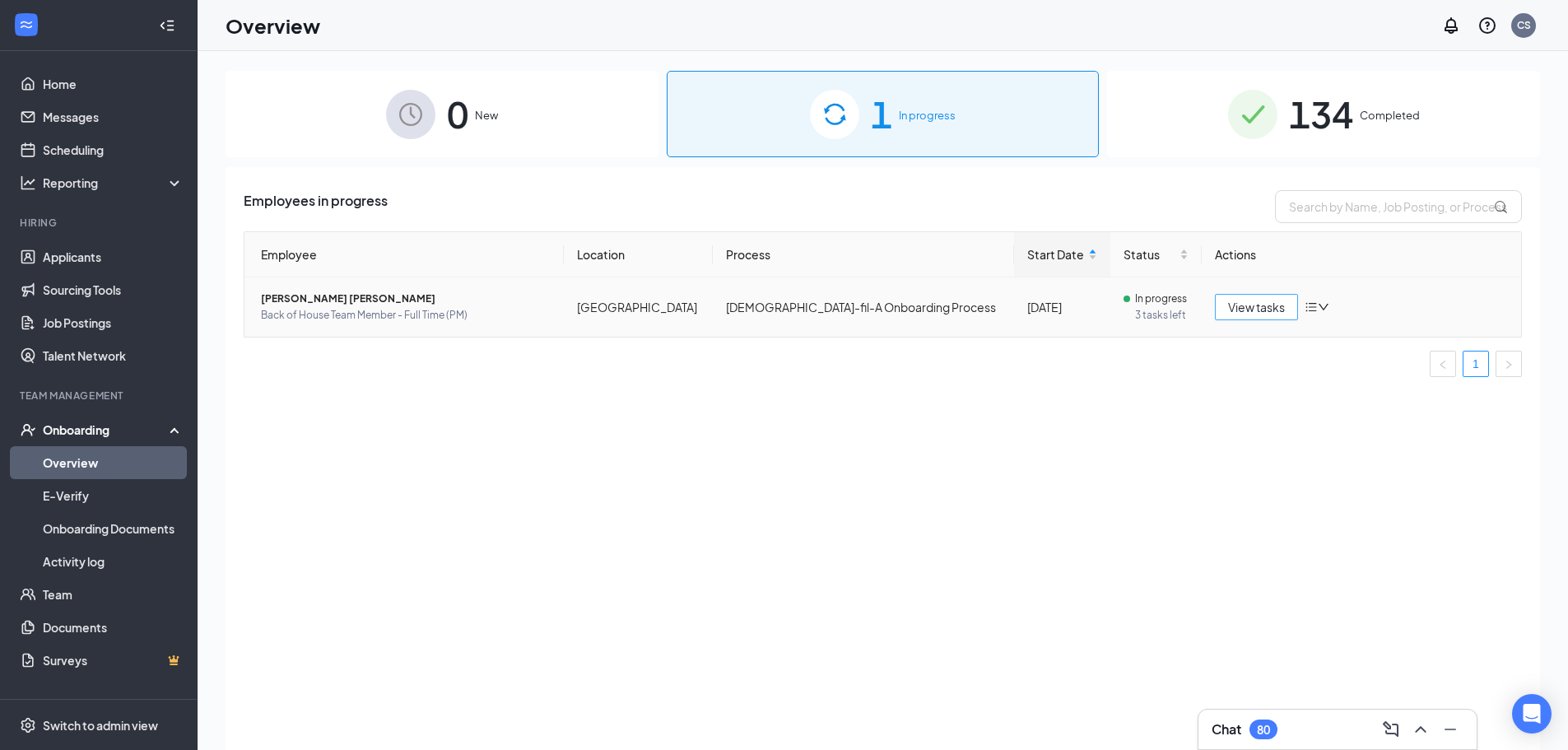
click at [1234, 305] on span "View tasks" at bounding box center [1257, 308] width 57 height 18
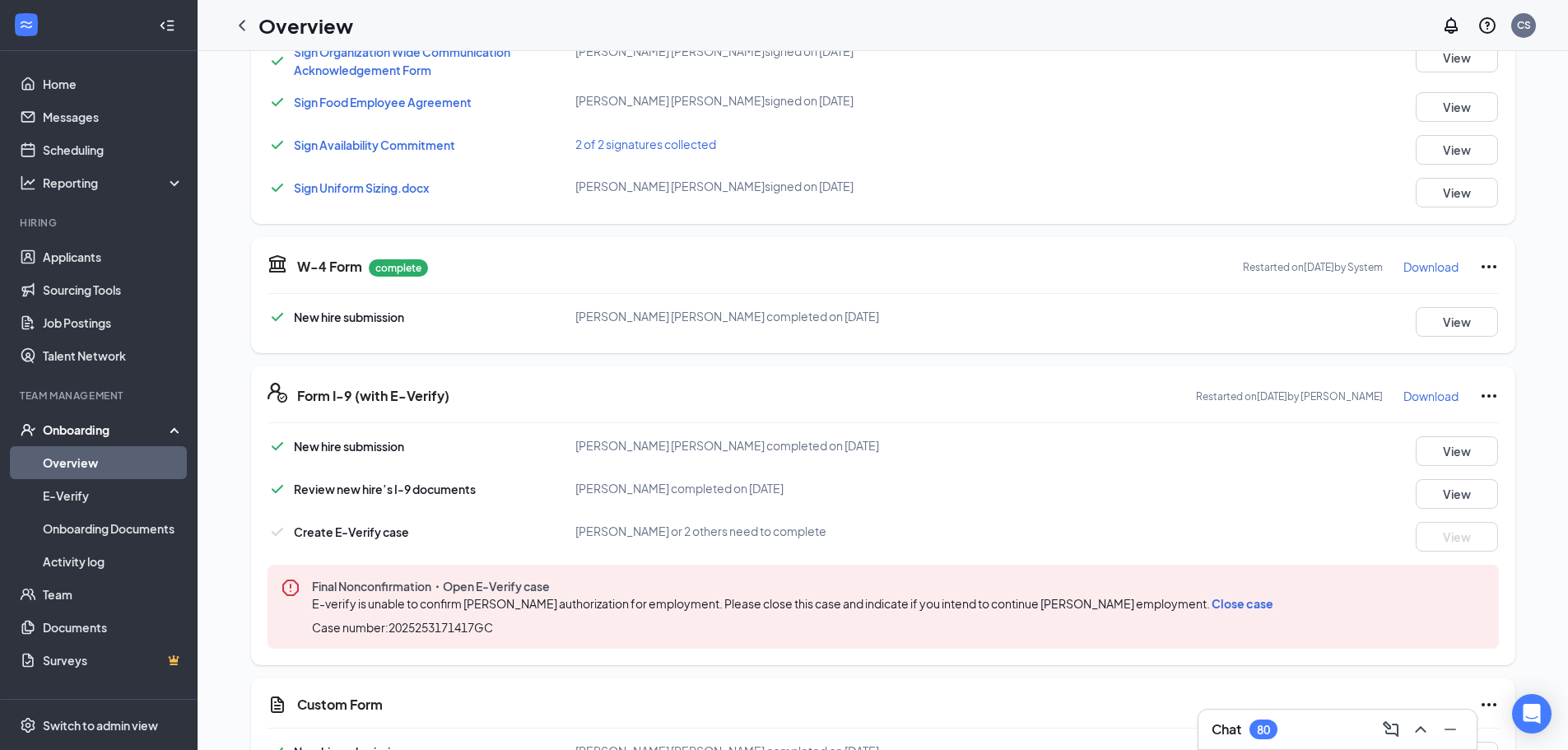
scroll to position [494, 0]
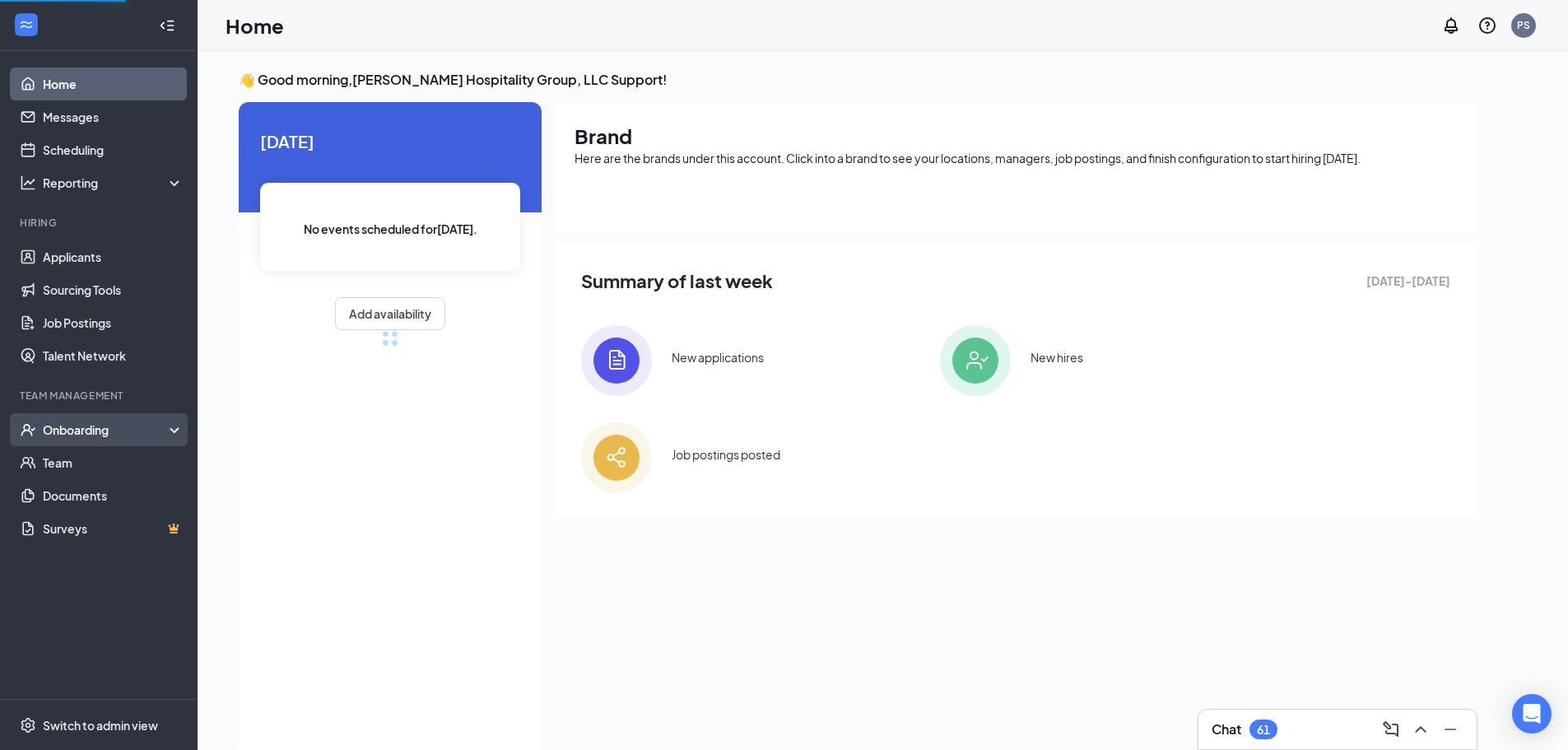
click at [57, 431] on div "Onboarding" at bounding box center [106, 430] width 127 height 17
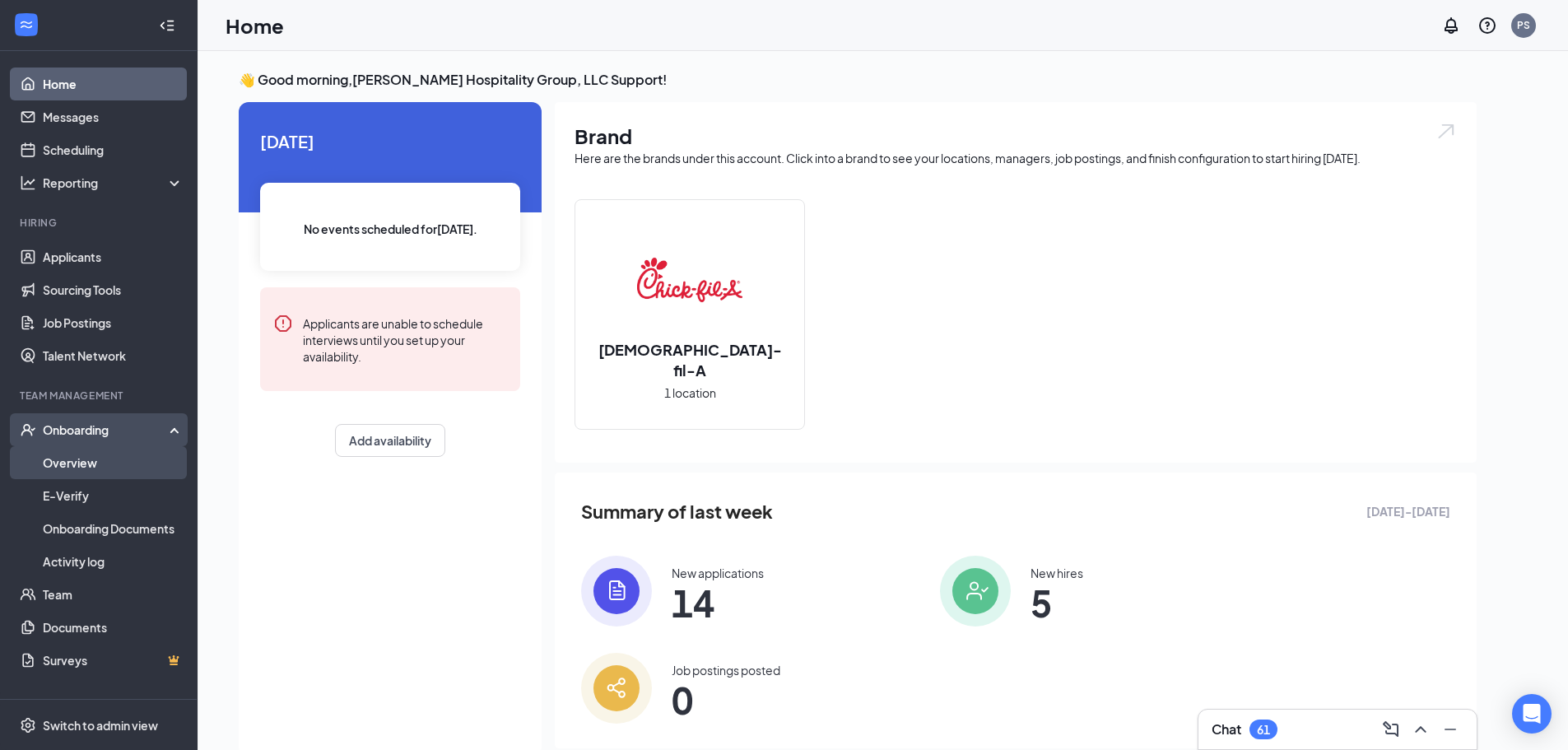
click at [82, 462] on link "Overview" at bounding box center [113, 462] width 140 height 33
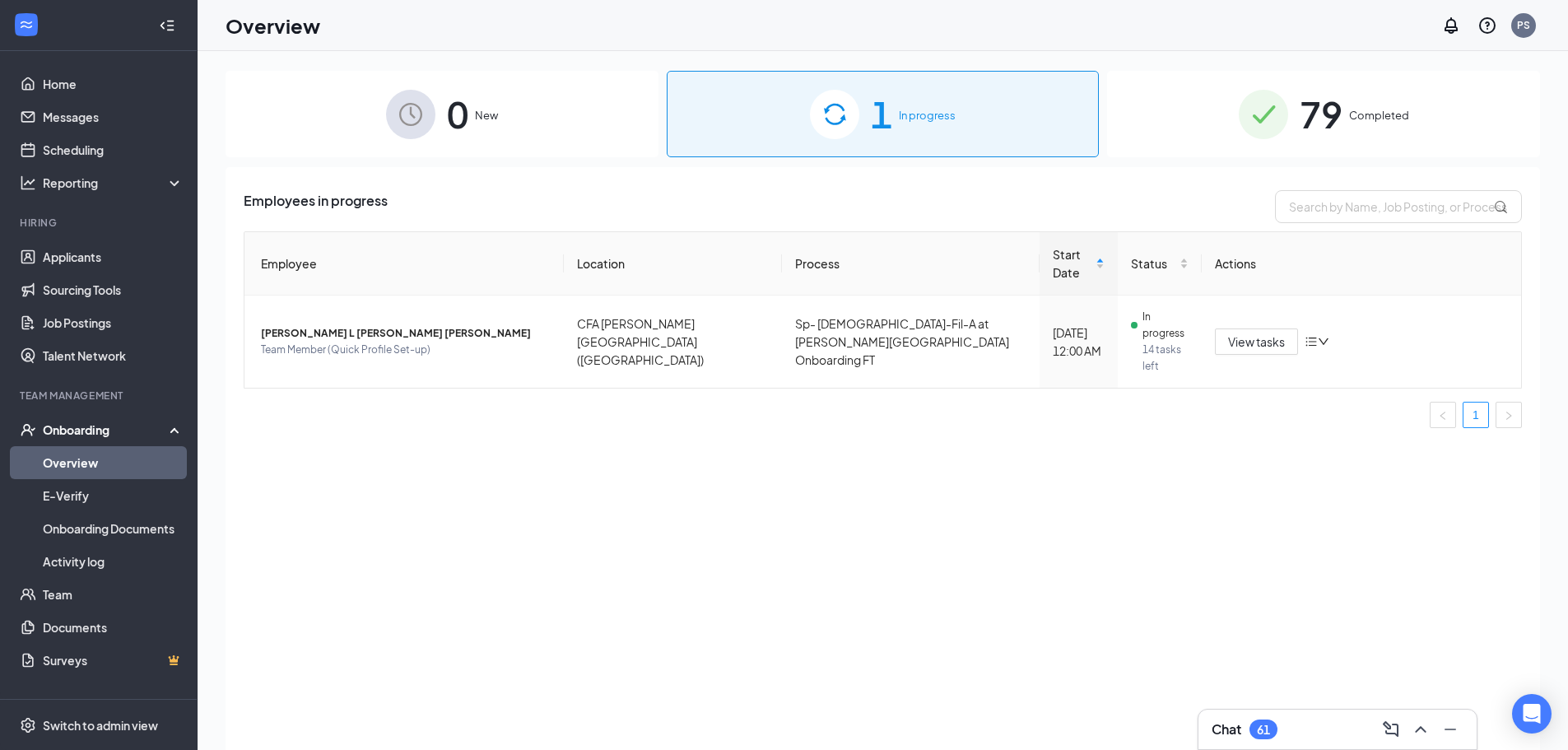
click at [1291, 127] on div "79 Completed" at bounding box center [1324, 114] width 433 height 86
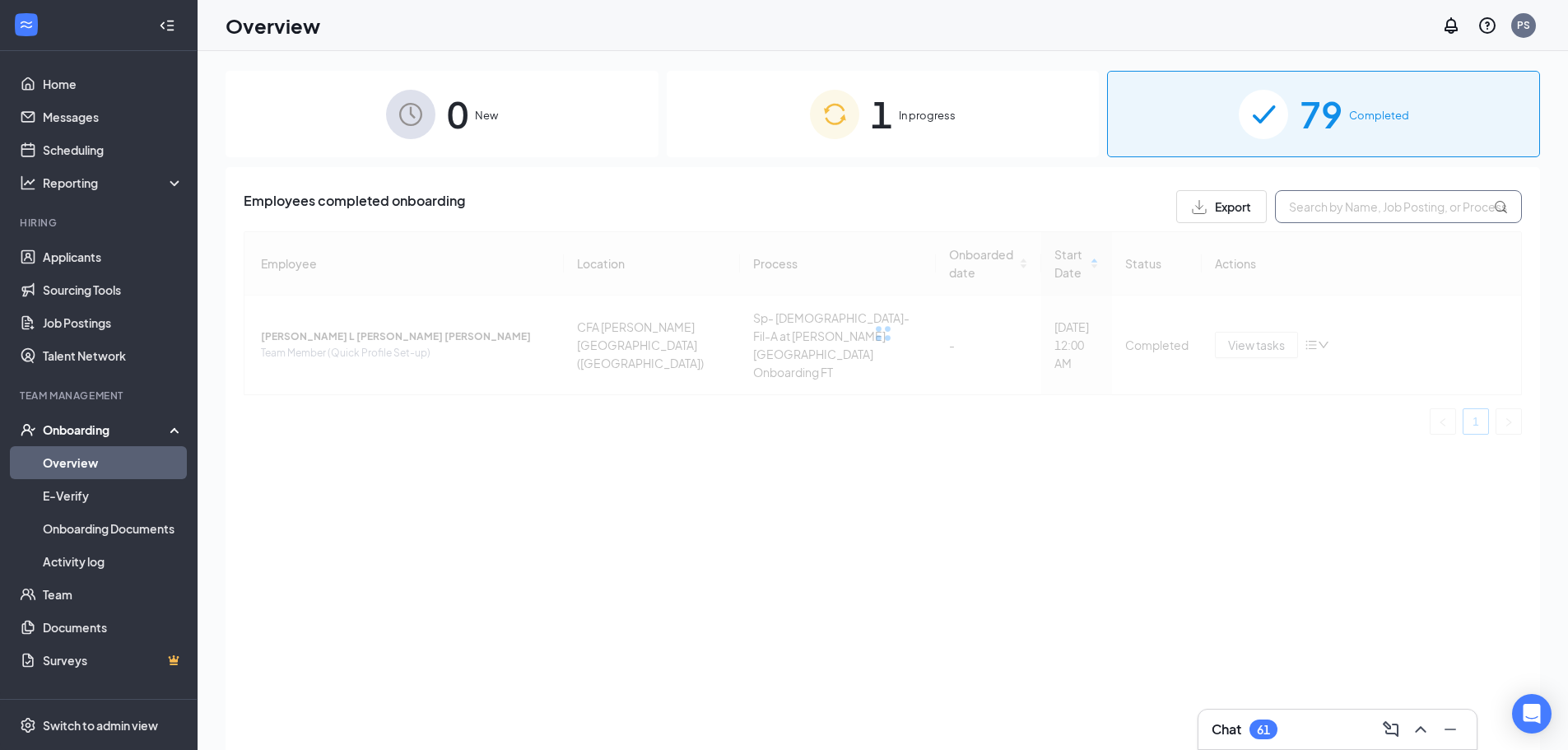
click at [1325, 201] on input "text" at bounding box center [1398, 207] width 247 height 33
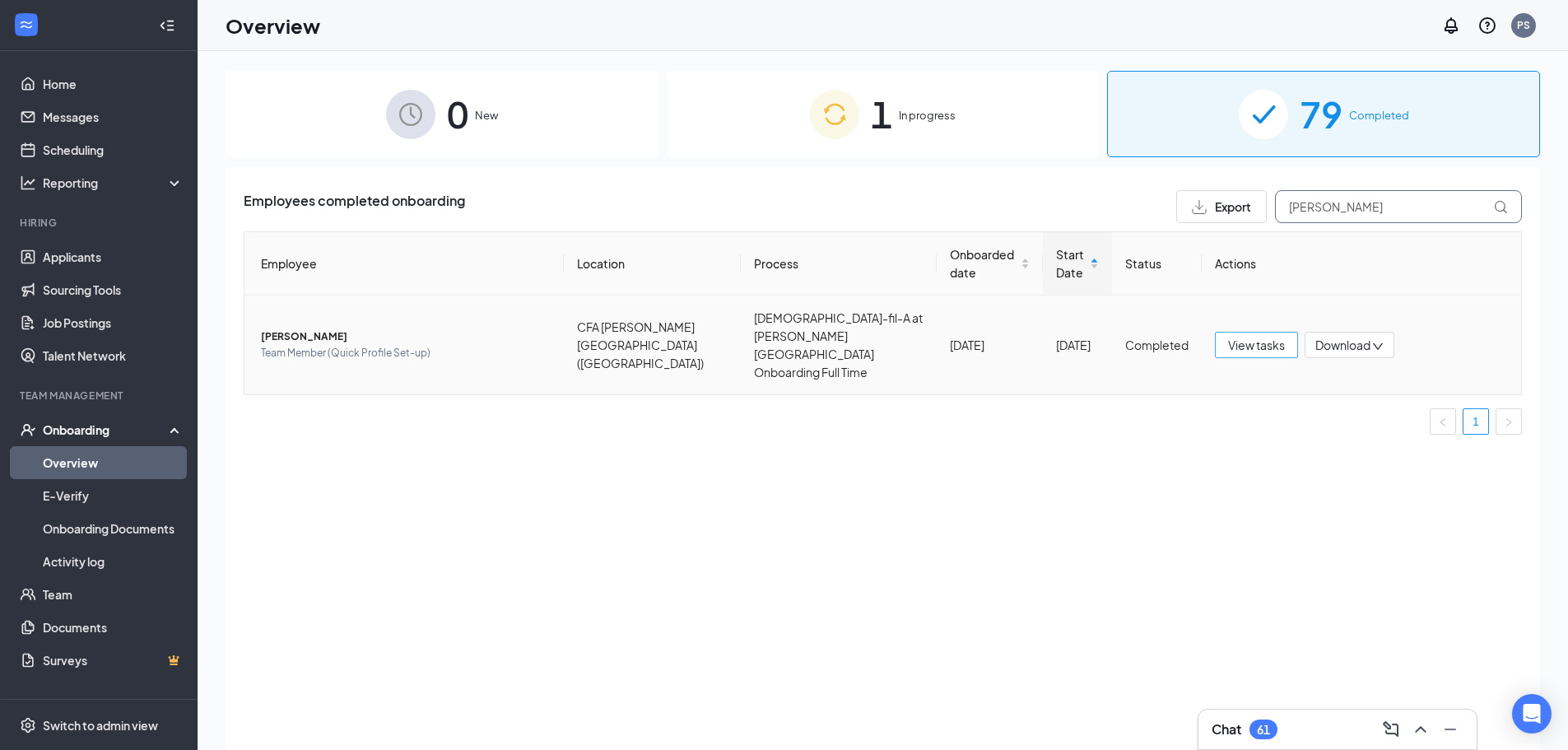
type input "Shane"
click at [1271, 336] on span "View tasks" at bounding box center [1257, 345] width 57 height 18
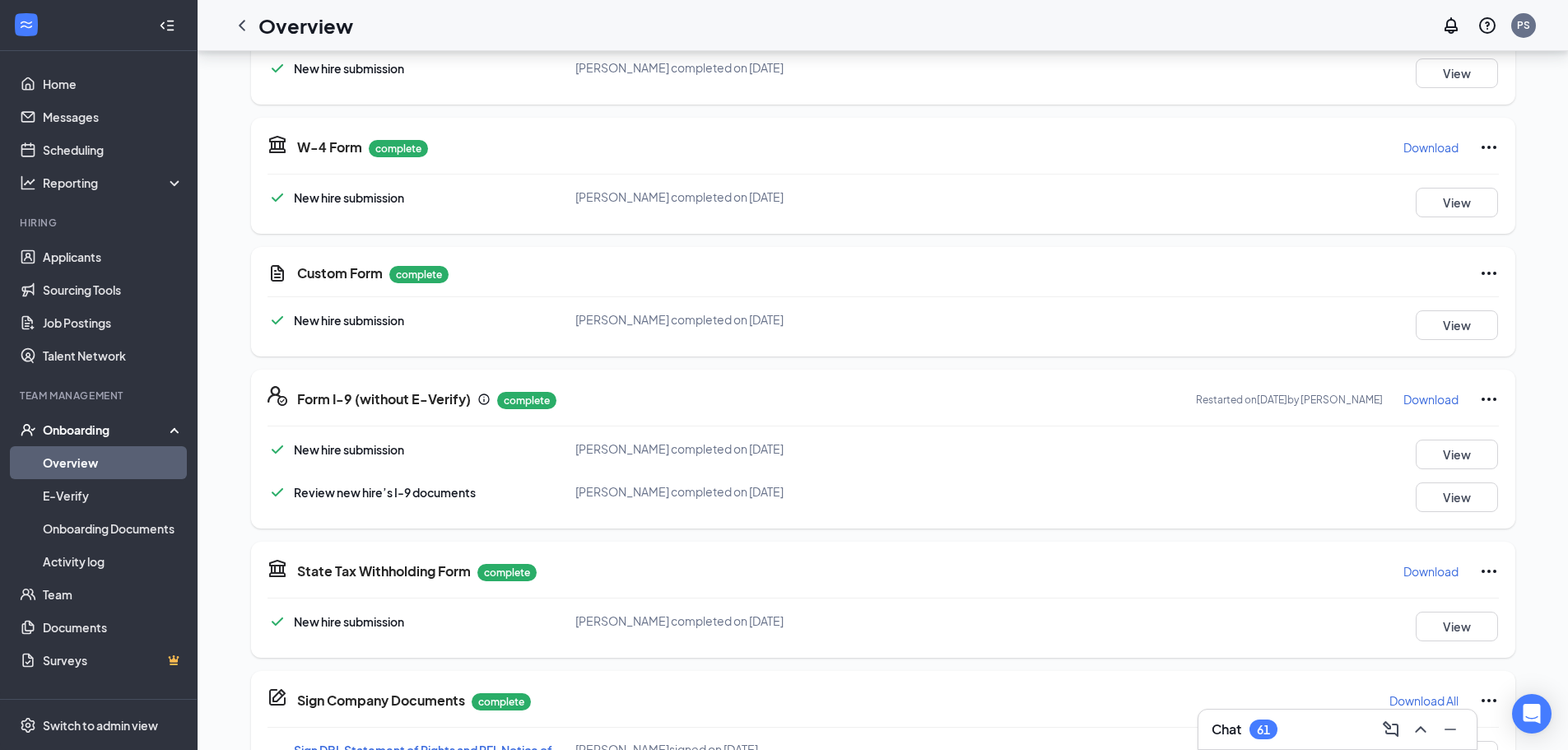
scroll to position [329, 0]
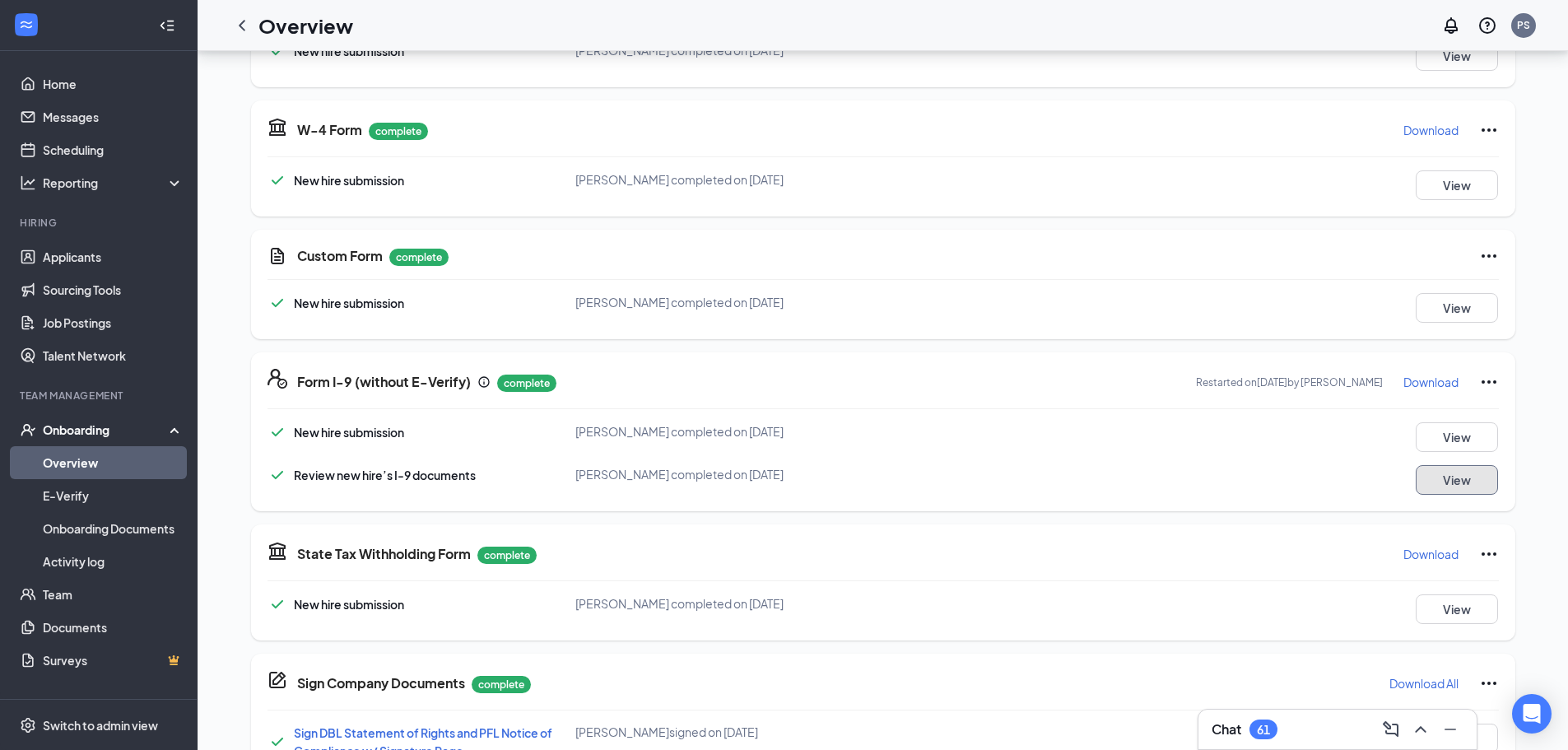
click at [1452, 482] on button "View" at bounding box center [1457, 480] width 82 height 29
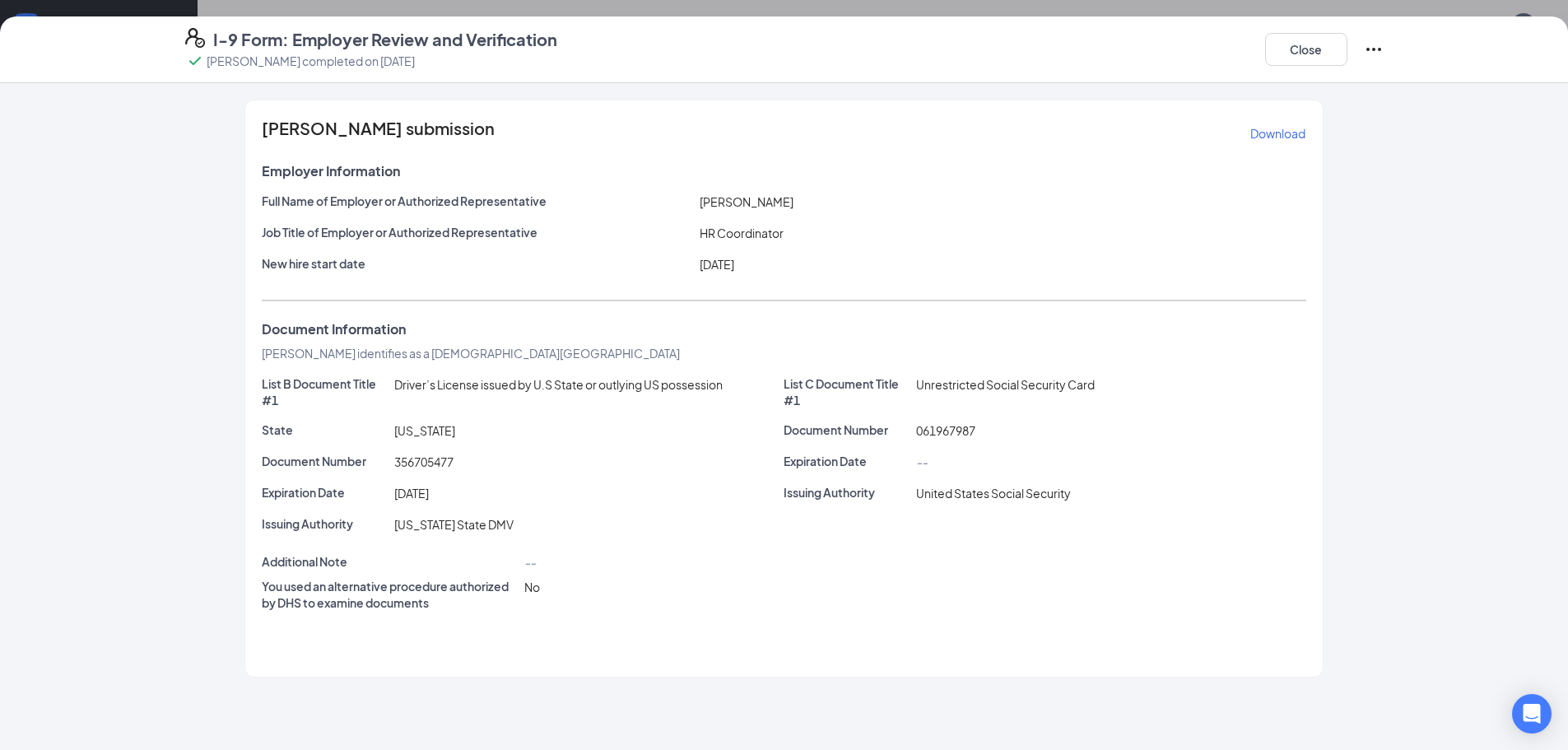
click at [1270, 134] on p "Download" at bounding box center [1278, 134] width 55 height 17
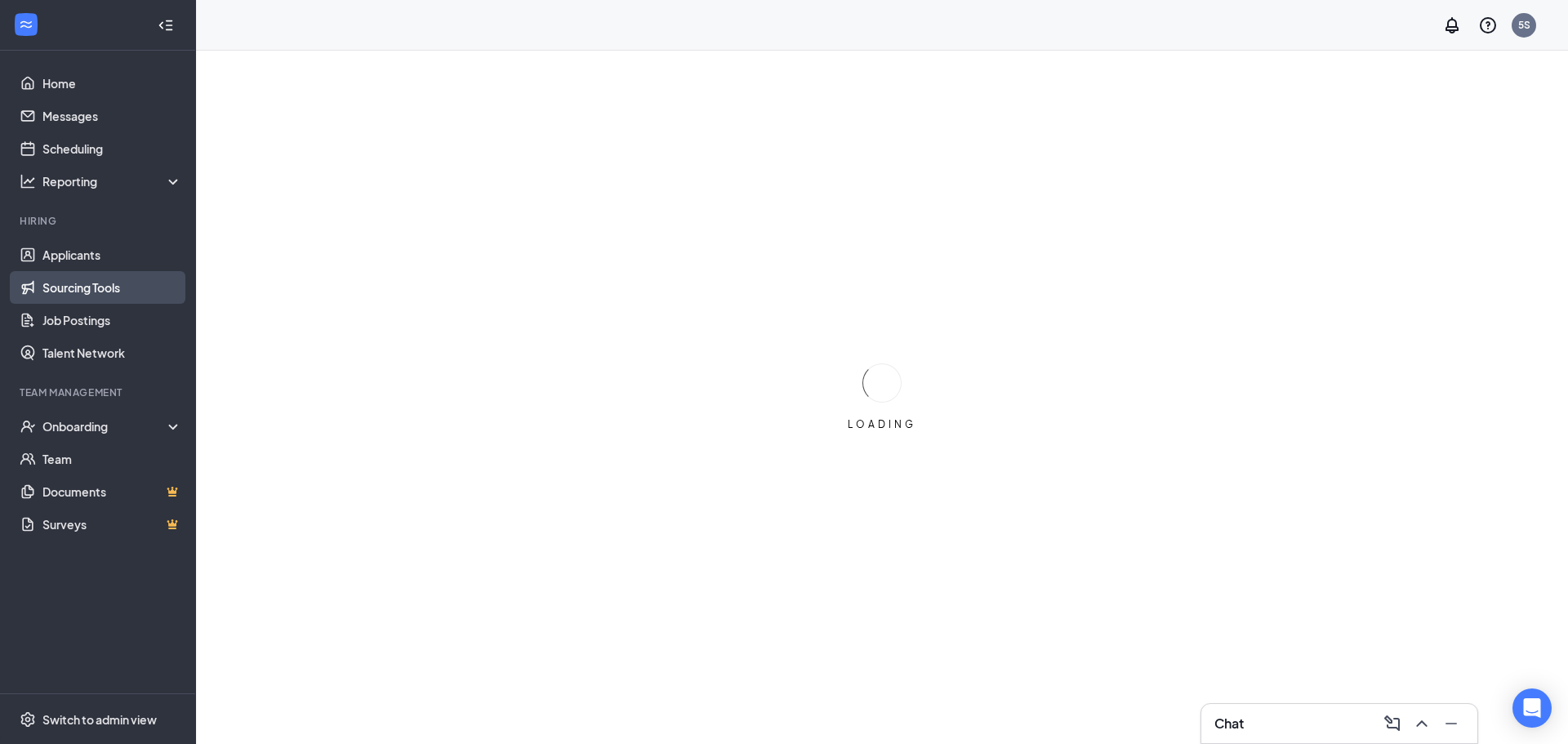
click at [90, 296] on link "Sourcing Tools" at bounding box center [112, 287] width 139 height 32
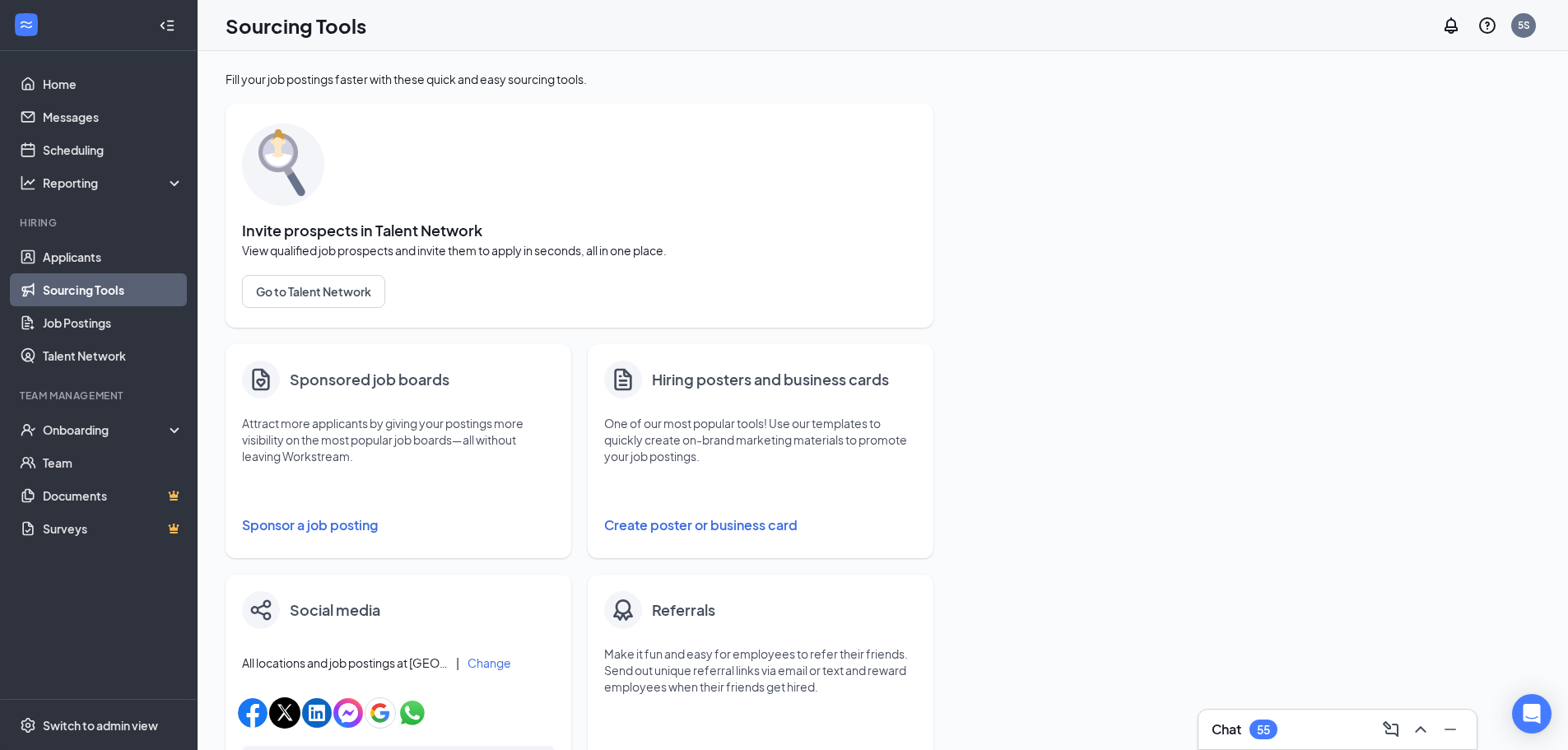
click at [331, 526] on button "Sponsor a job posting" at bounding box center [399, 525] width 313 height 33
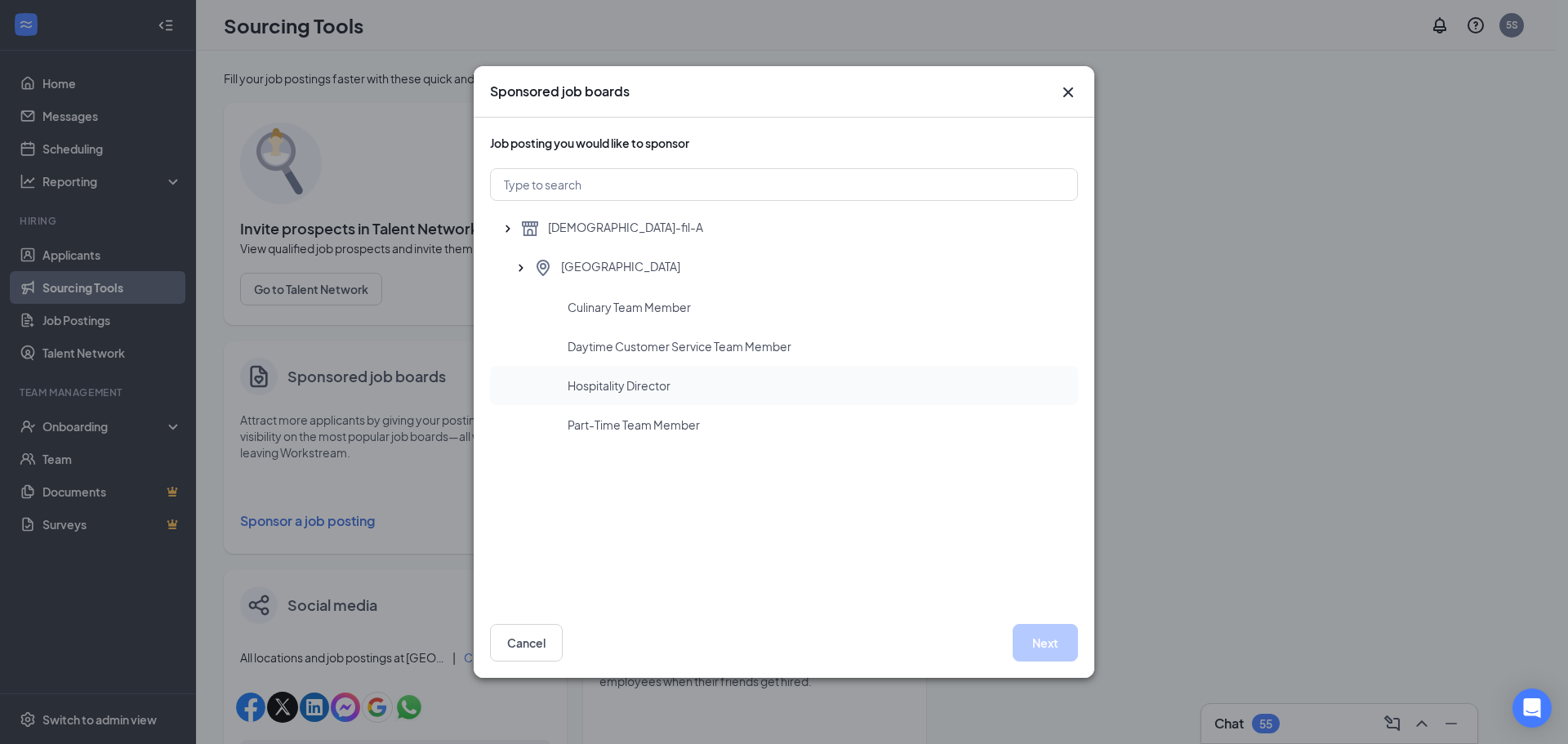
click at [658, 392] on span "Hospitality Director" at bounding box center [619, 386] width 103 height 17
click at [1074, 90] on icon "Cross" at bounding box center [1069, 92] width 20 height 20
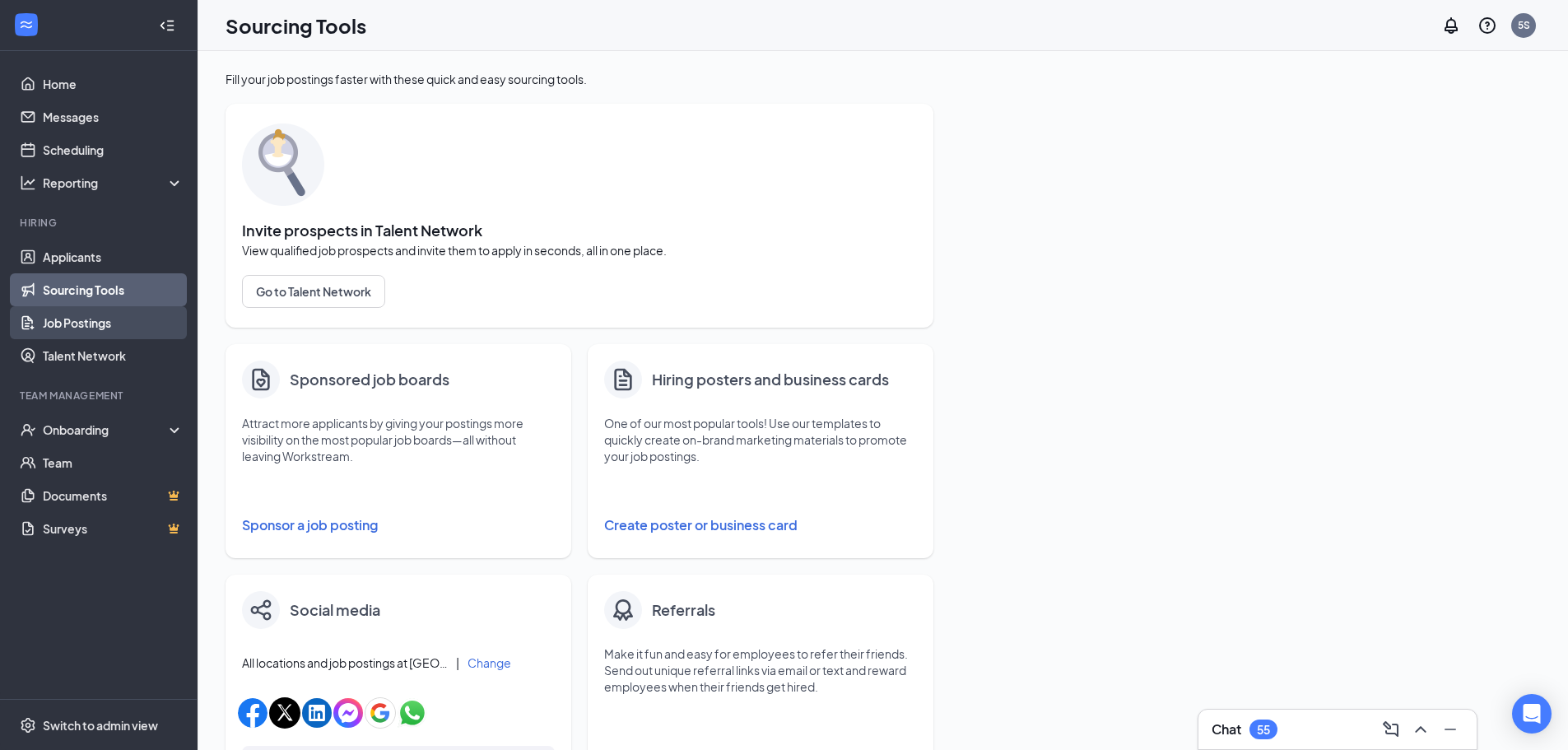
click at [138, 330] on link "Job Postings" at bounding box center [113, 322] width 140 height 33
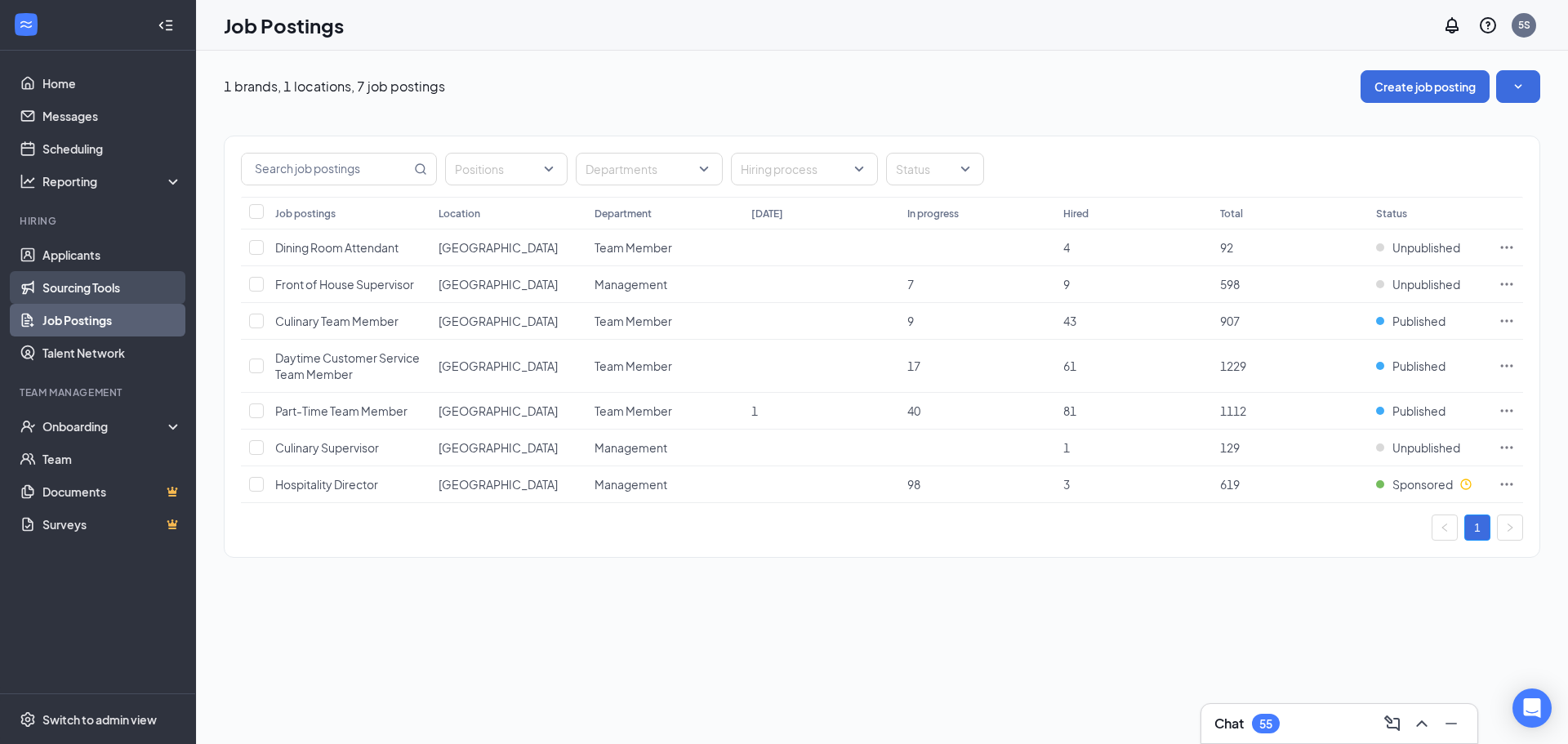
click at [122, 288] on link "Sourcing Tools" at bounding box center [112, 287] width 139 height 32
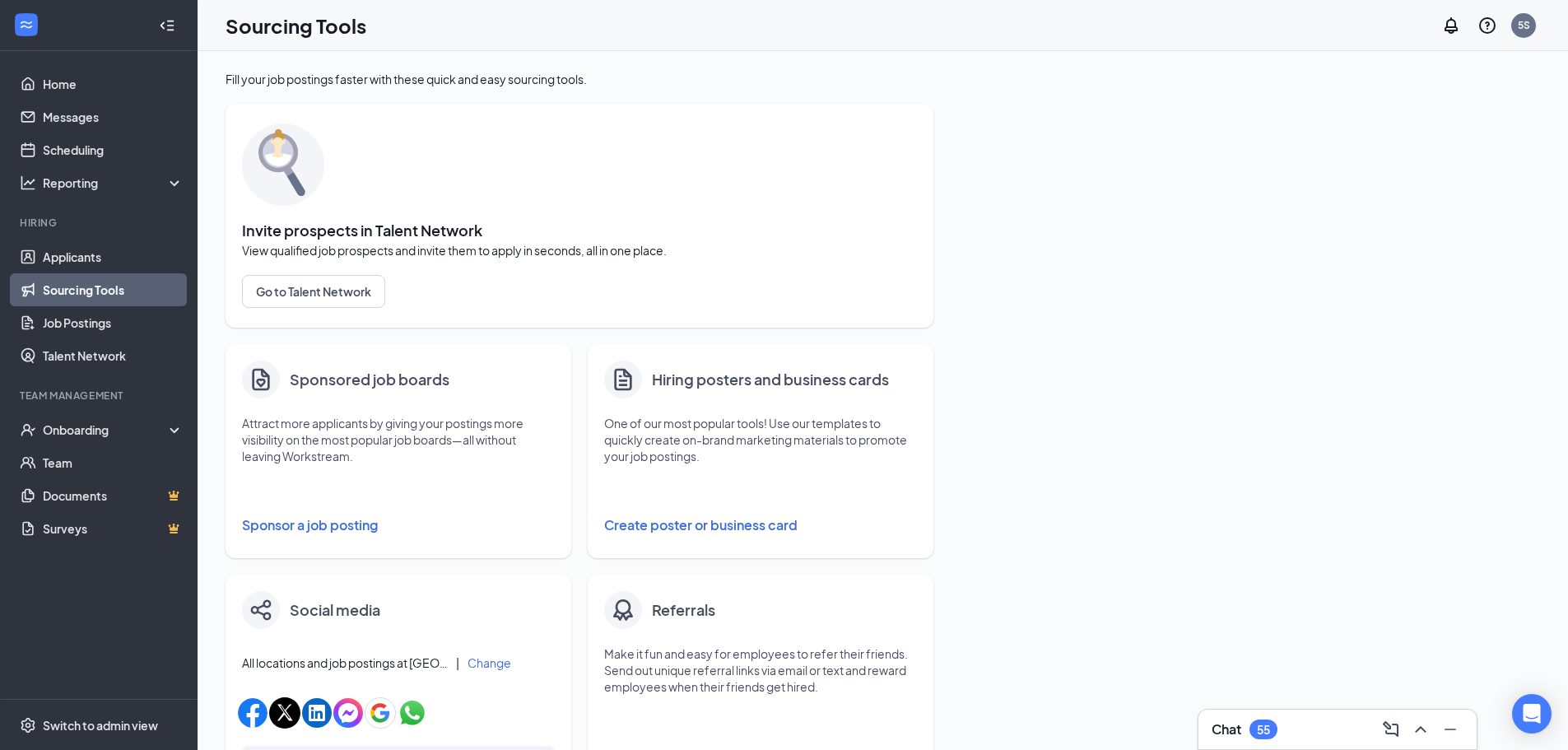
click at [333, 545] on div "Sponsored job boards Attract more applicants by giving your postings more visib…" at bounding box center [399, 452] width 346 height 214
click at [331, 537] on button "Sponsor a job posting" at bounding box center [399, 525] width 313 height 33
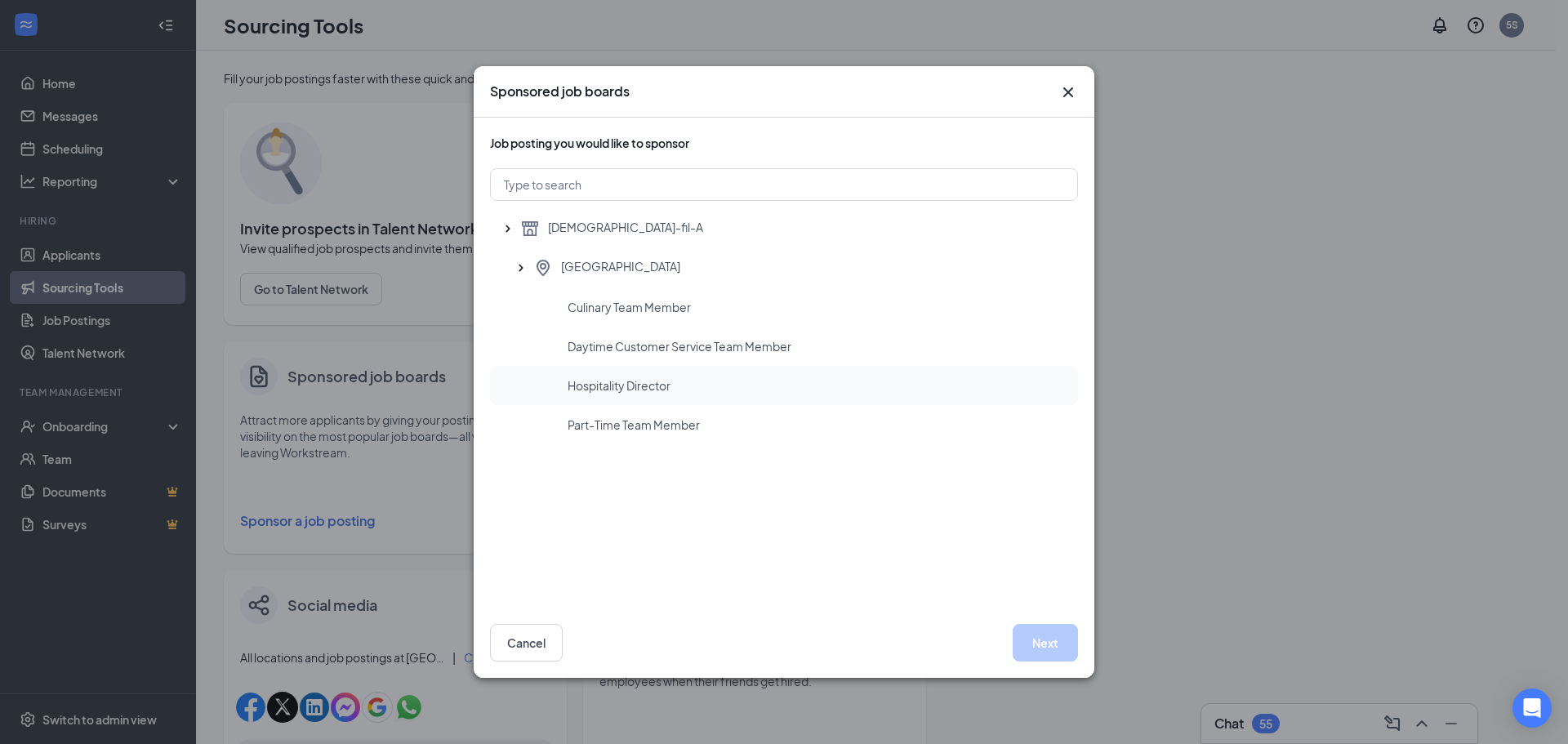
click at [697, 396] on div "Hospitality Director" at bounding box center [784, 385] width 588 height 39
click at [1045, 648] on button "Next" at bounding box center [1045, 643] width 66 height 37
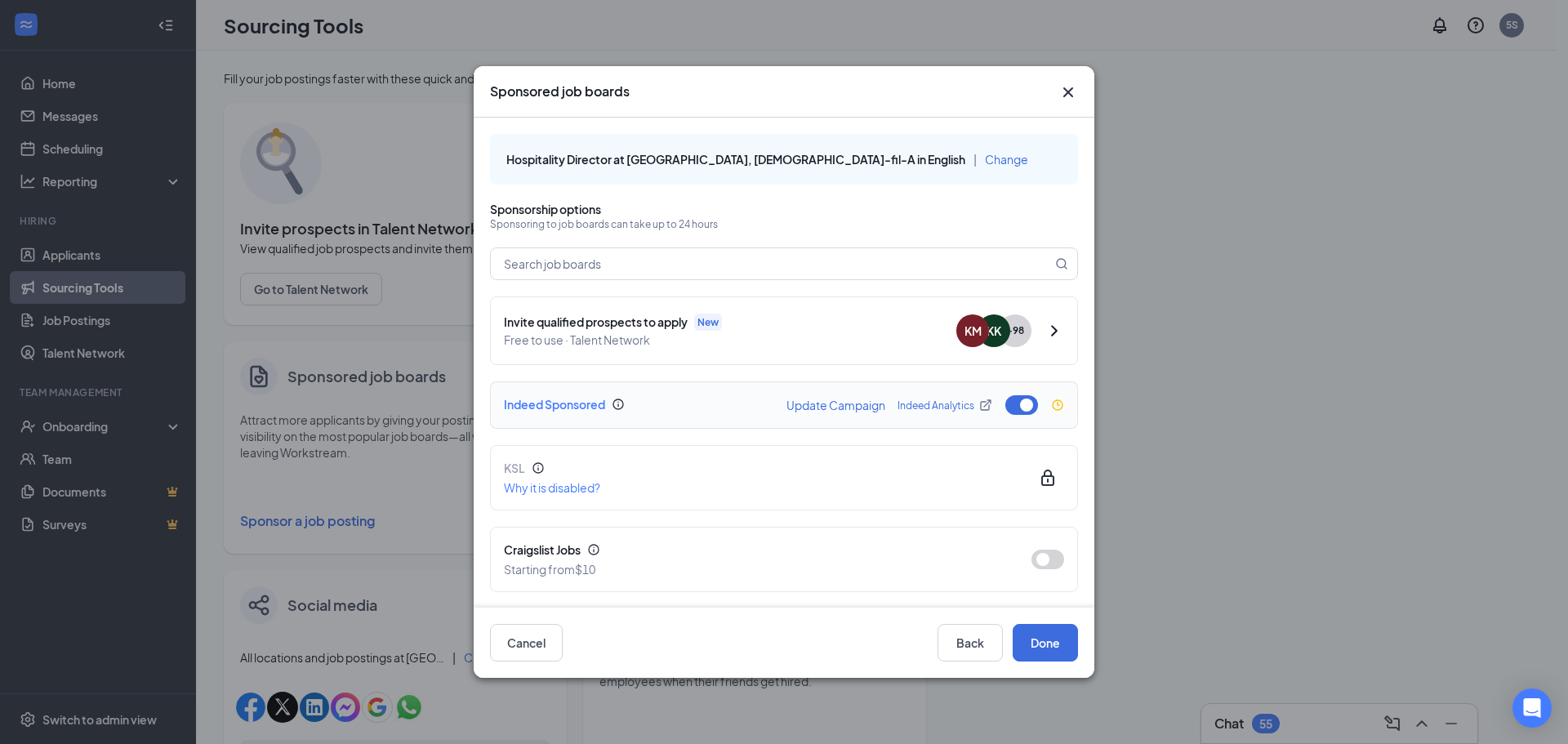
click at [1006, 411] on button "button" at bounding box center [1022, 406] width 32 height 20
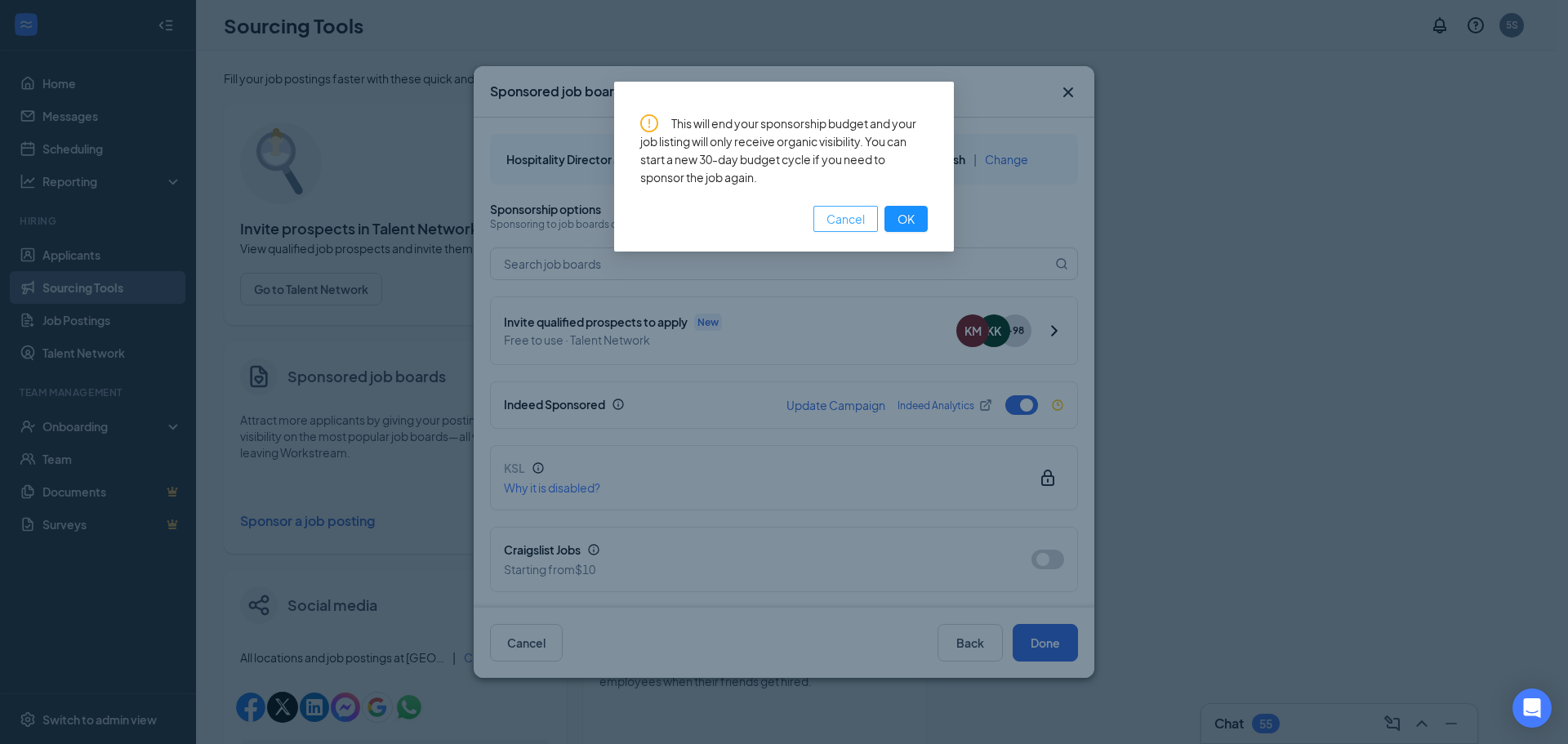
click at [837, 229] on button "Cancel" at bounding box center [846, 219] width 65 height 27
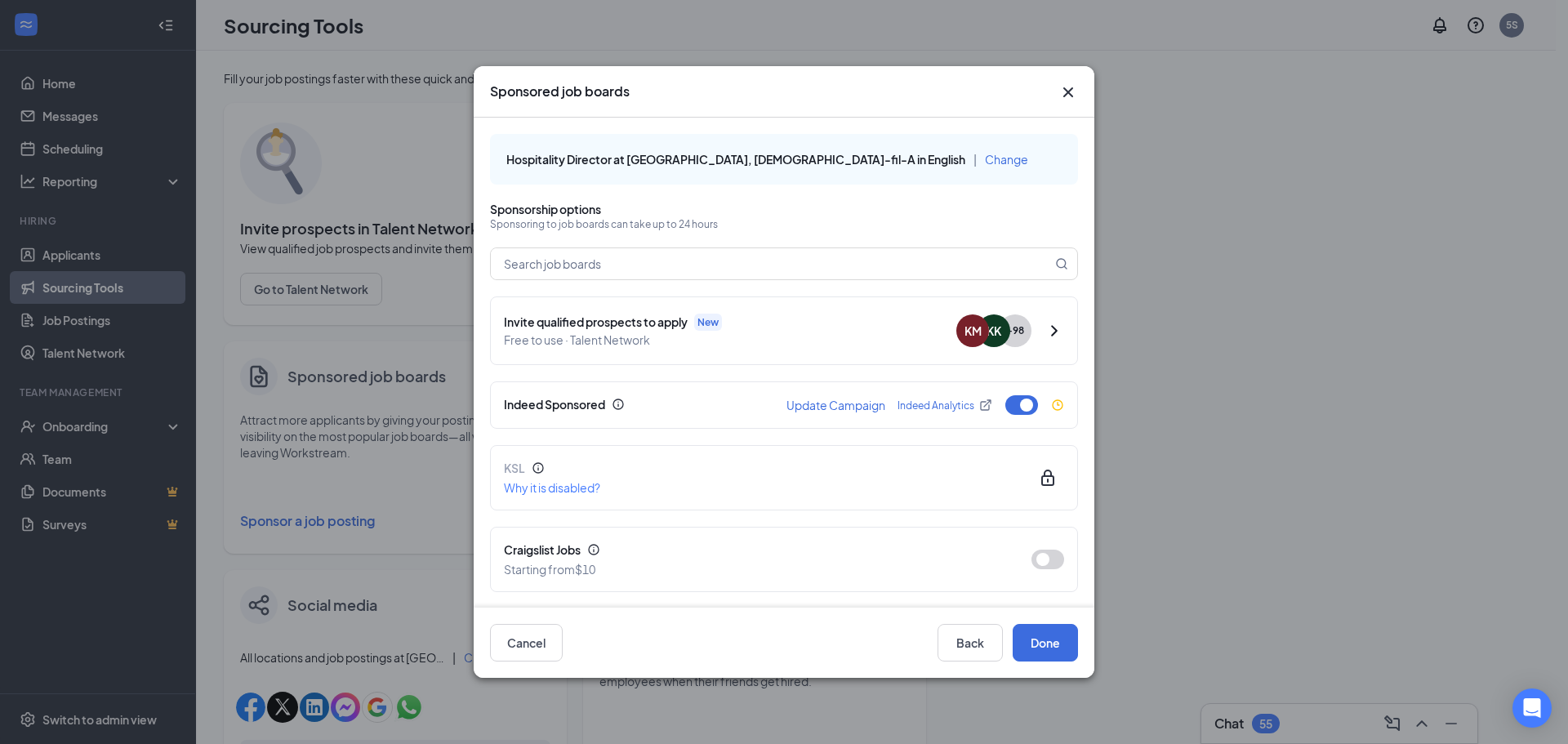
click at [1070, 91] on icon "Cross" at bounding box center [1068, 92] width 10 height 10
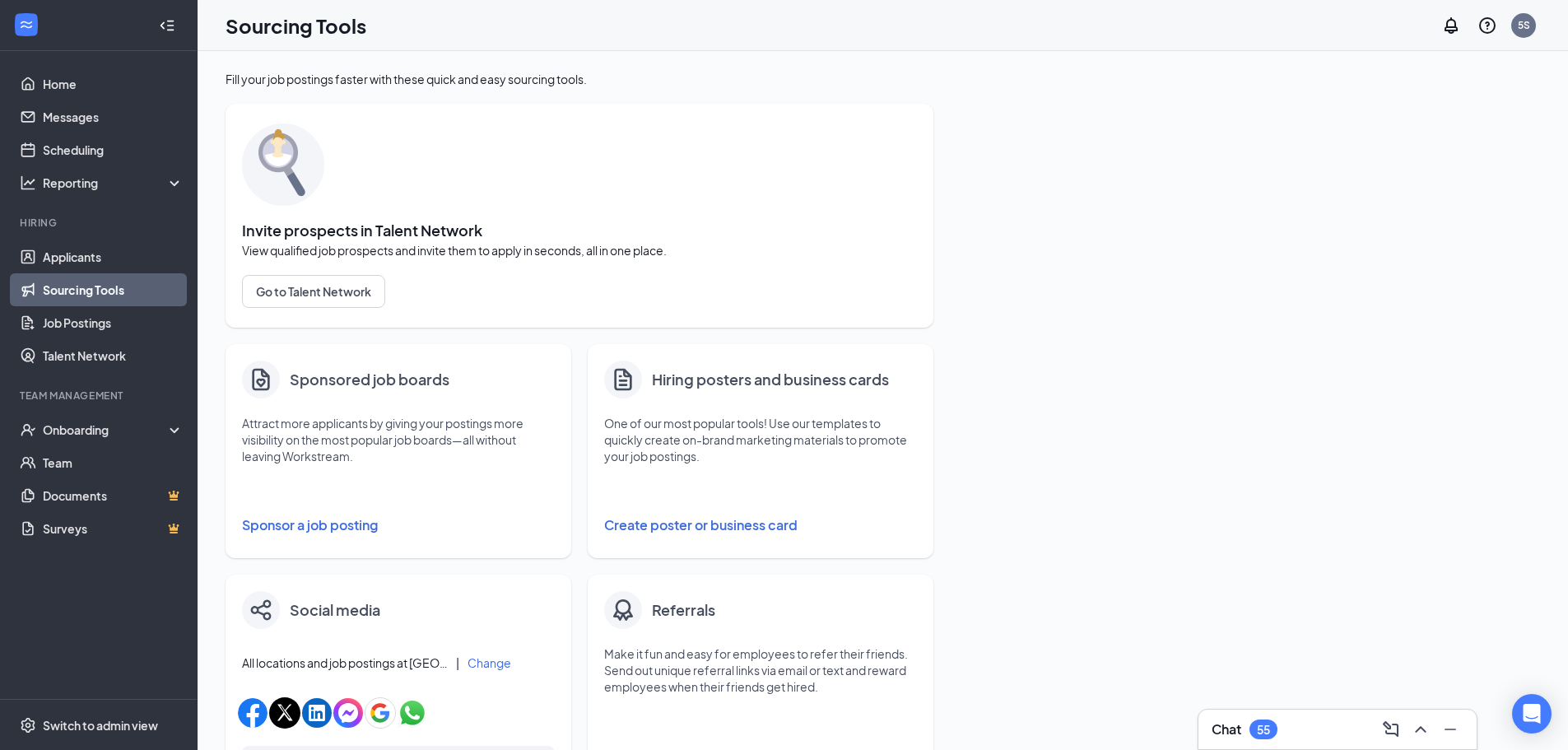
click at [363, 524] on button "Sponsor a job posting" at bounding box center [399, 525] width 313 height 33
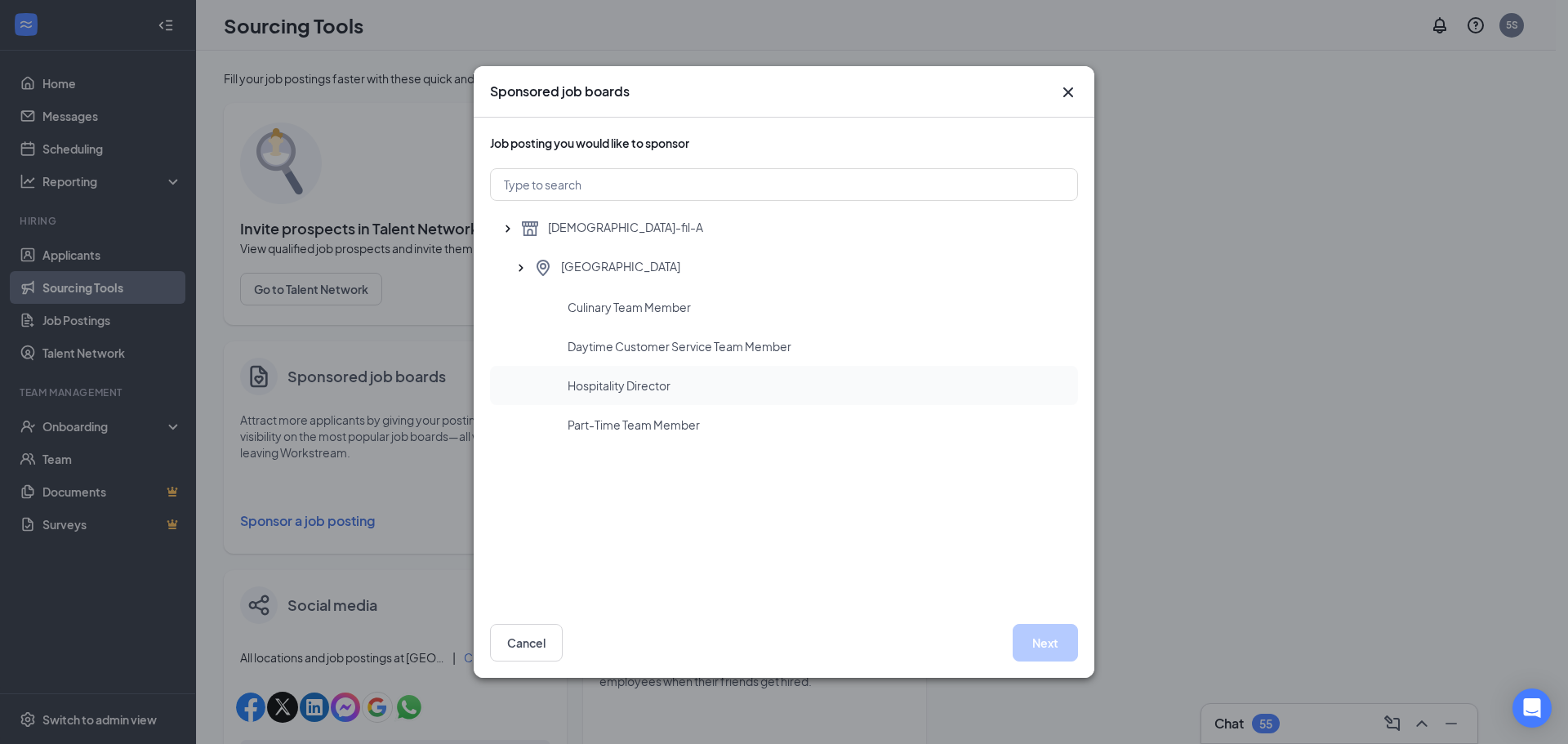
click at [652, 377] on div "Hospitality Director" at bounding box center [784, 385] width 588 height 39
click at [1037, 642] on button "Next" at bounding box center [1045, 643] width 66 height 37
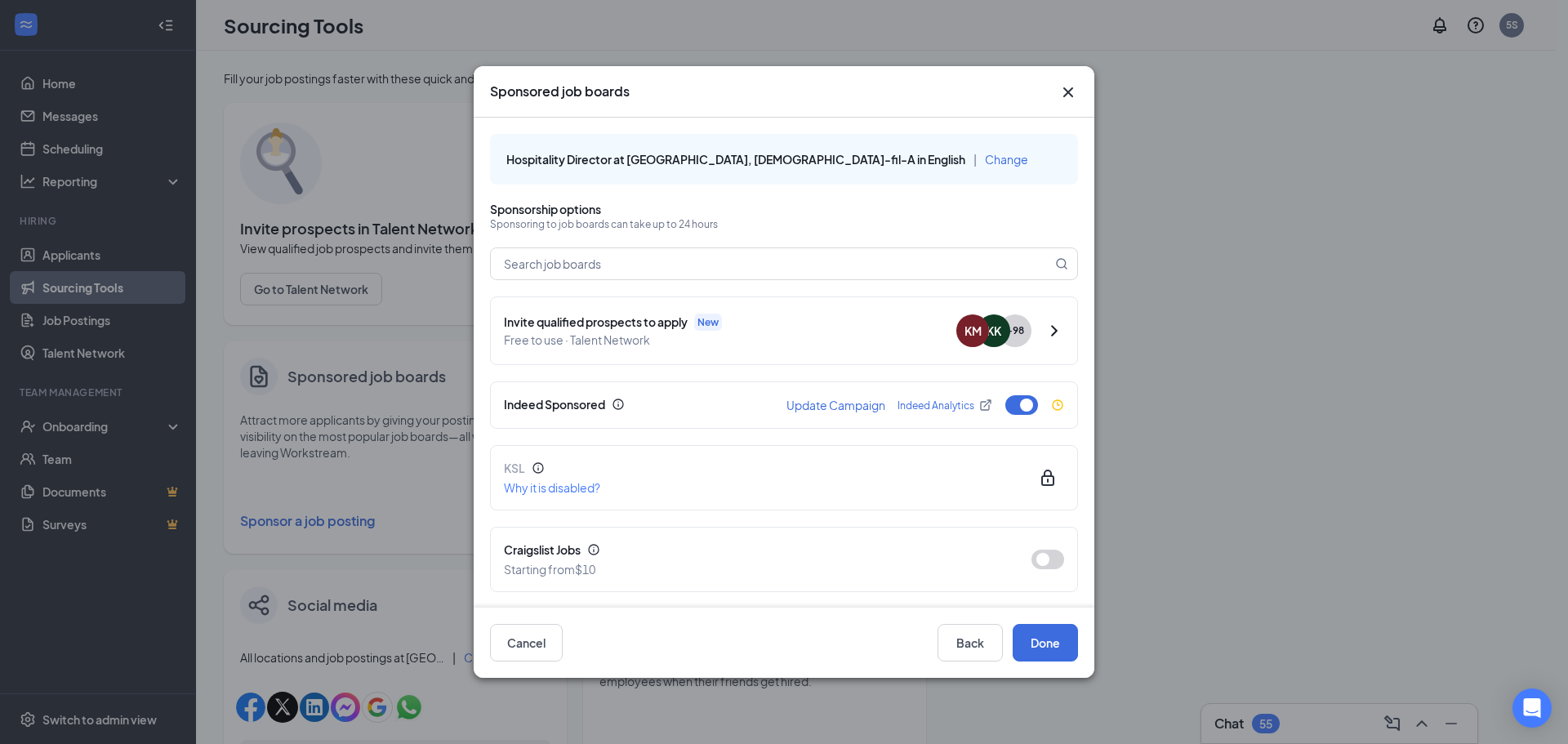
click at [1071, 85] on icon "Cross" at bounding box center [1069, 92] width 20 height 20
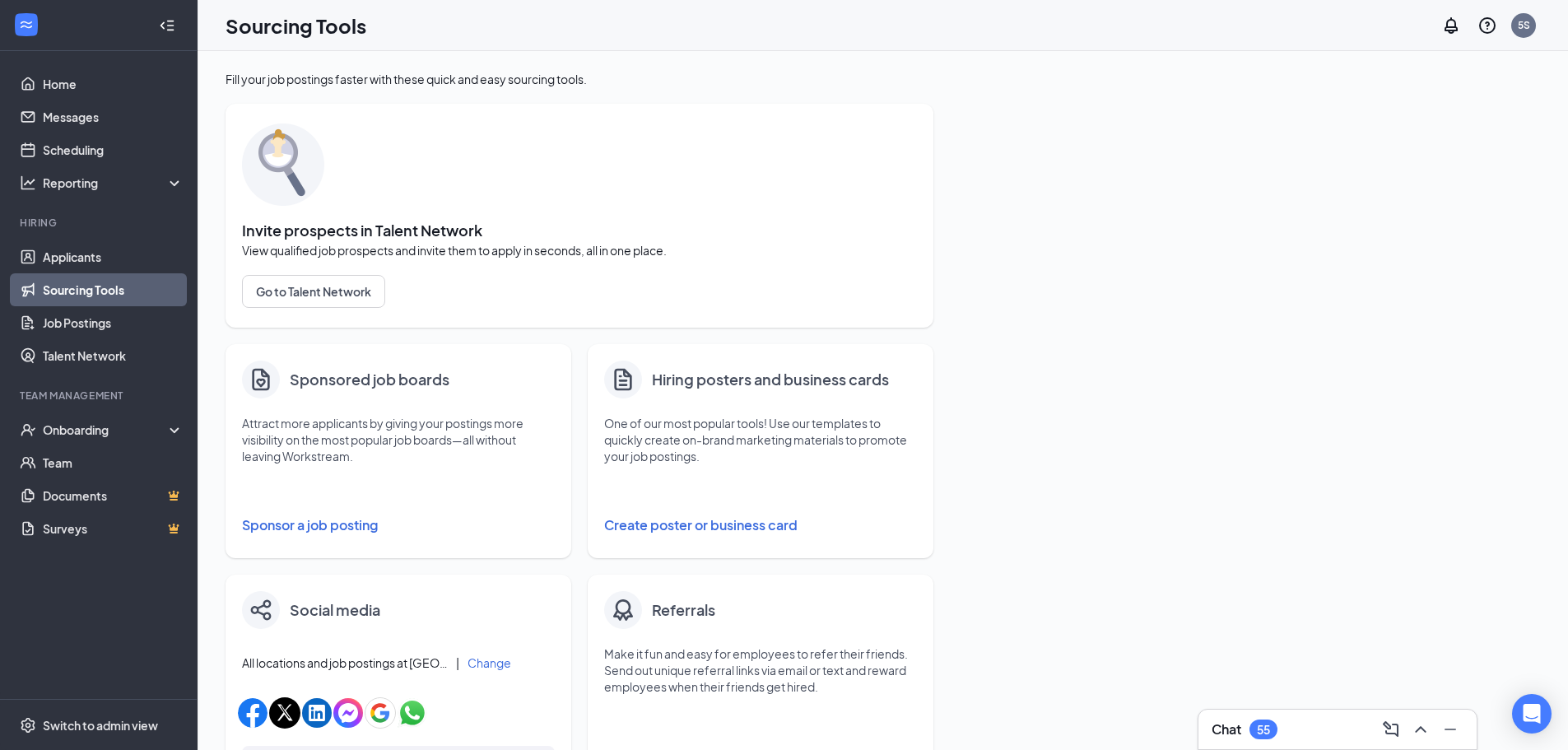
click at [132, 298] on link "Sourcing Tools" at bounding box center [113, 289] width 140 height 33
click at [98, 331] on link "Job Postings" at bounding box center [113, 322] width 140 height 33
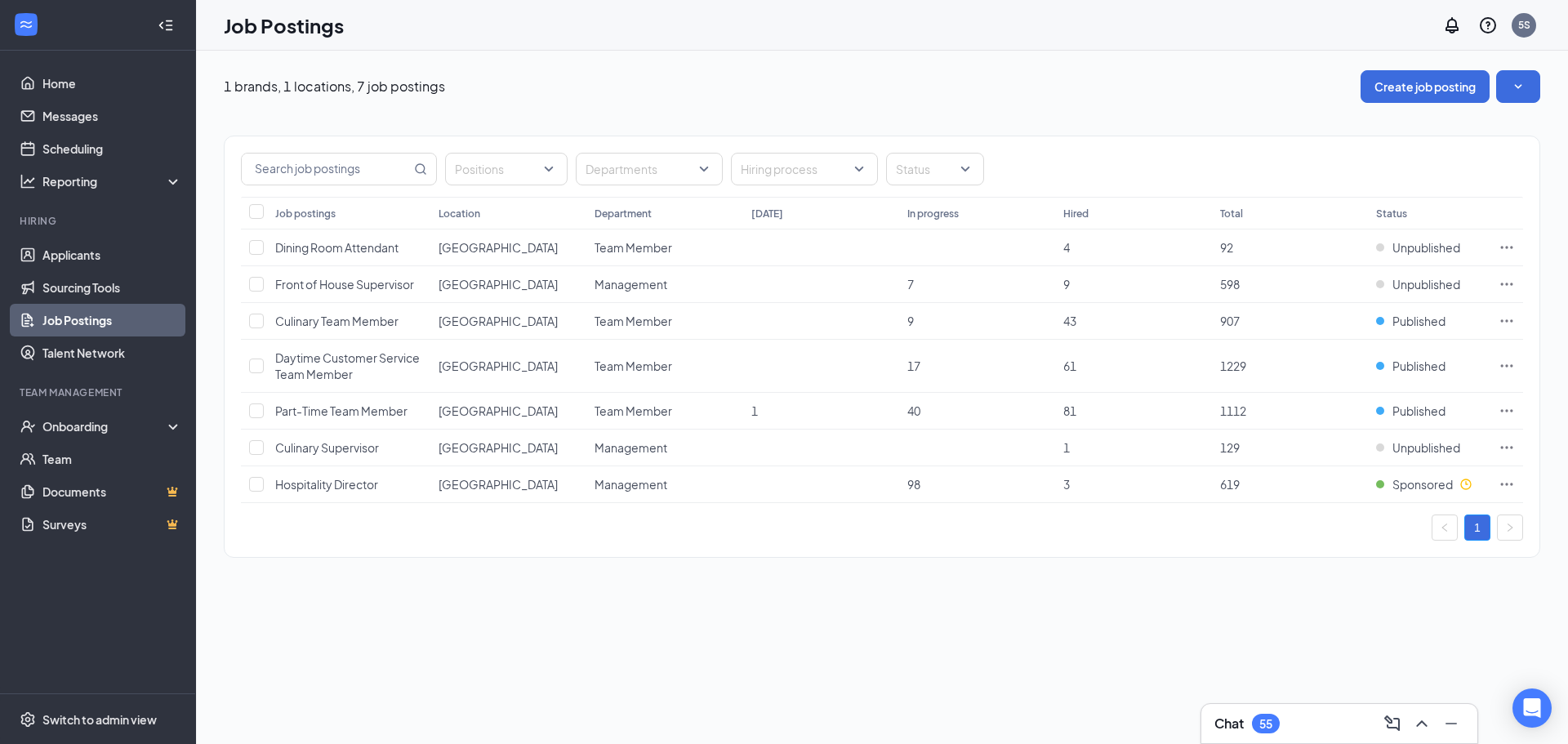
click at [98, 328] on link "Job Postings" at bounding box center [112, 319] width 139 height 32
click at [75, 712] on div "Switch to admin view" at bounding box center [100, 720] width 114 height 17
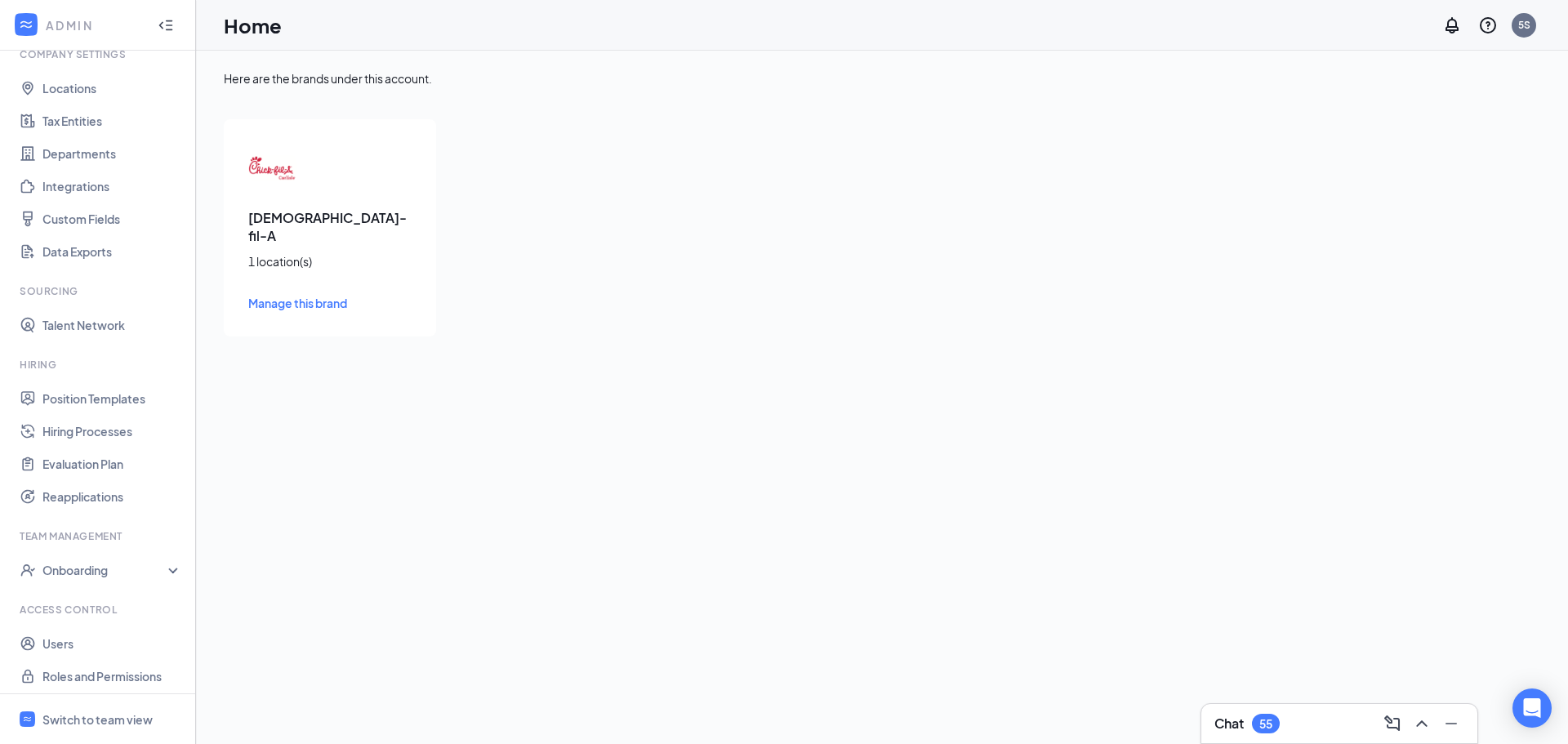
scroll to position [75, 0]
click at [80, 632] on link "Users" at bounding box center [112, 638] width 139 height 32
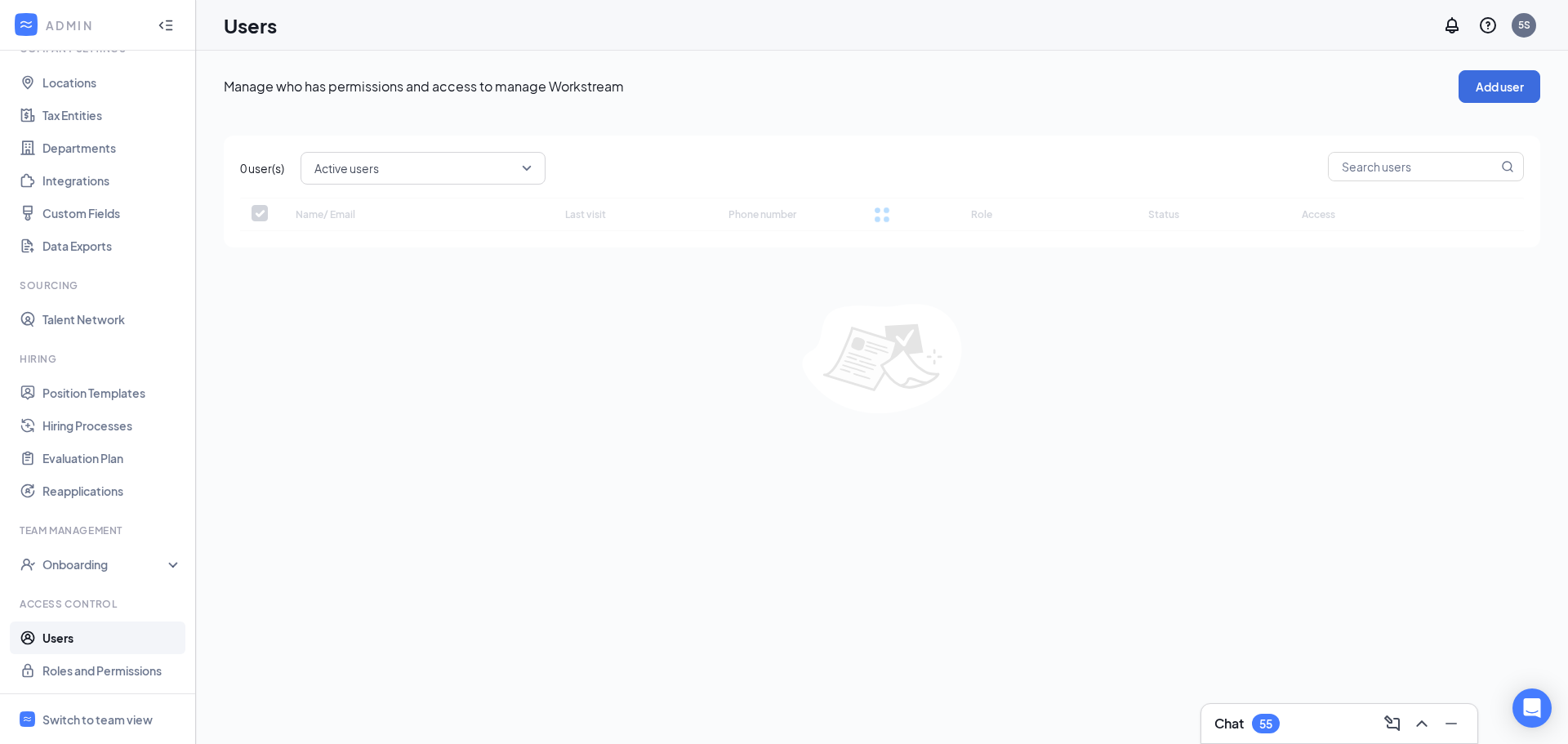
checkbox input "false"
